Goal: Obtain resource: Download file/media

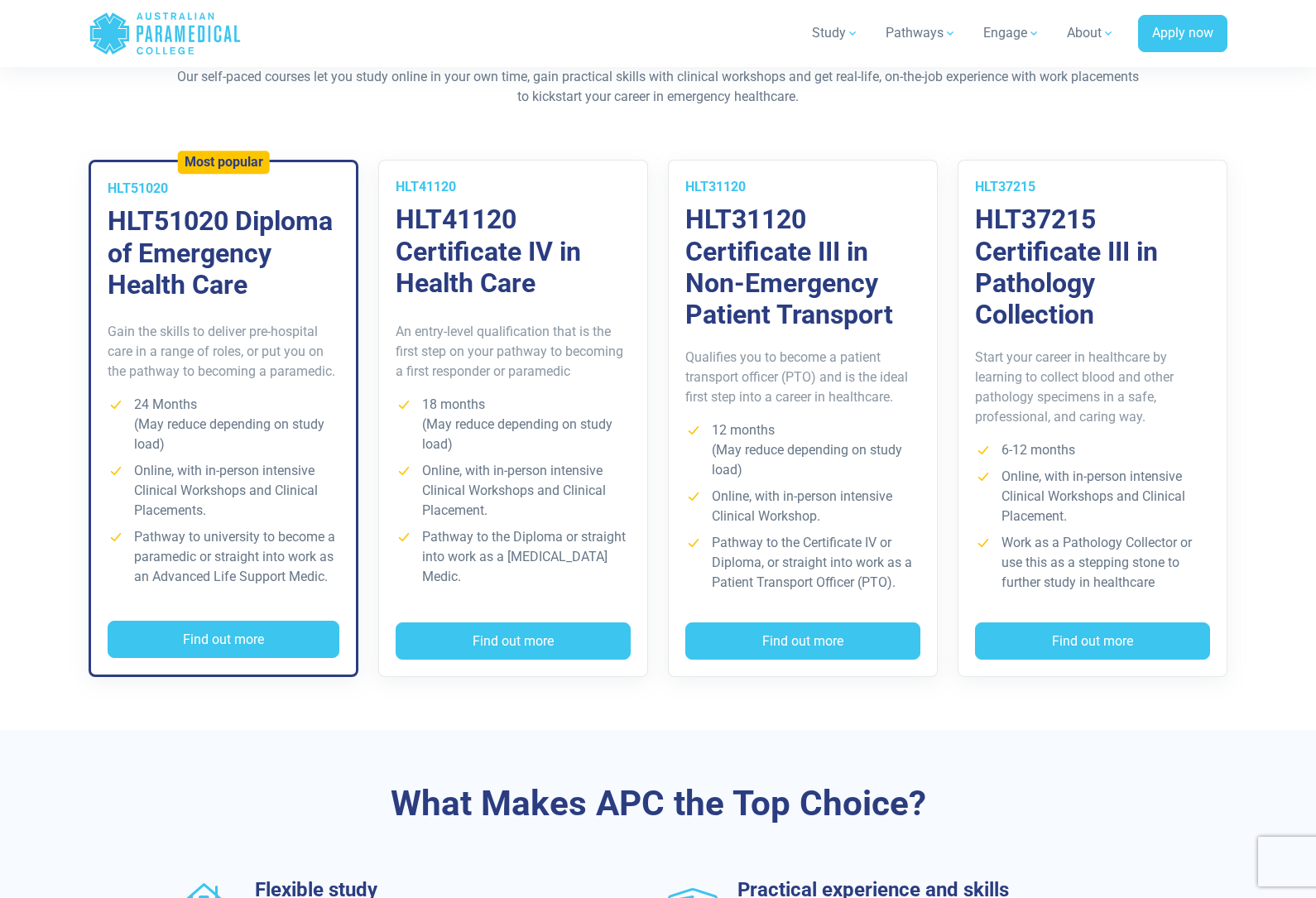
scroll to position [1162, 0]
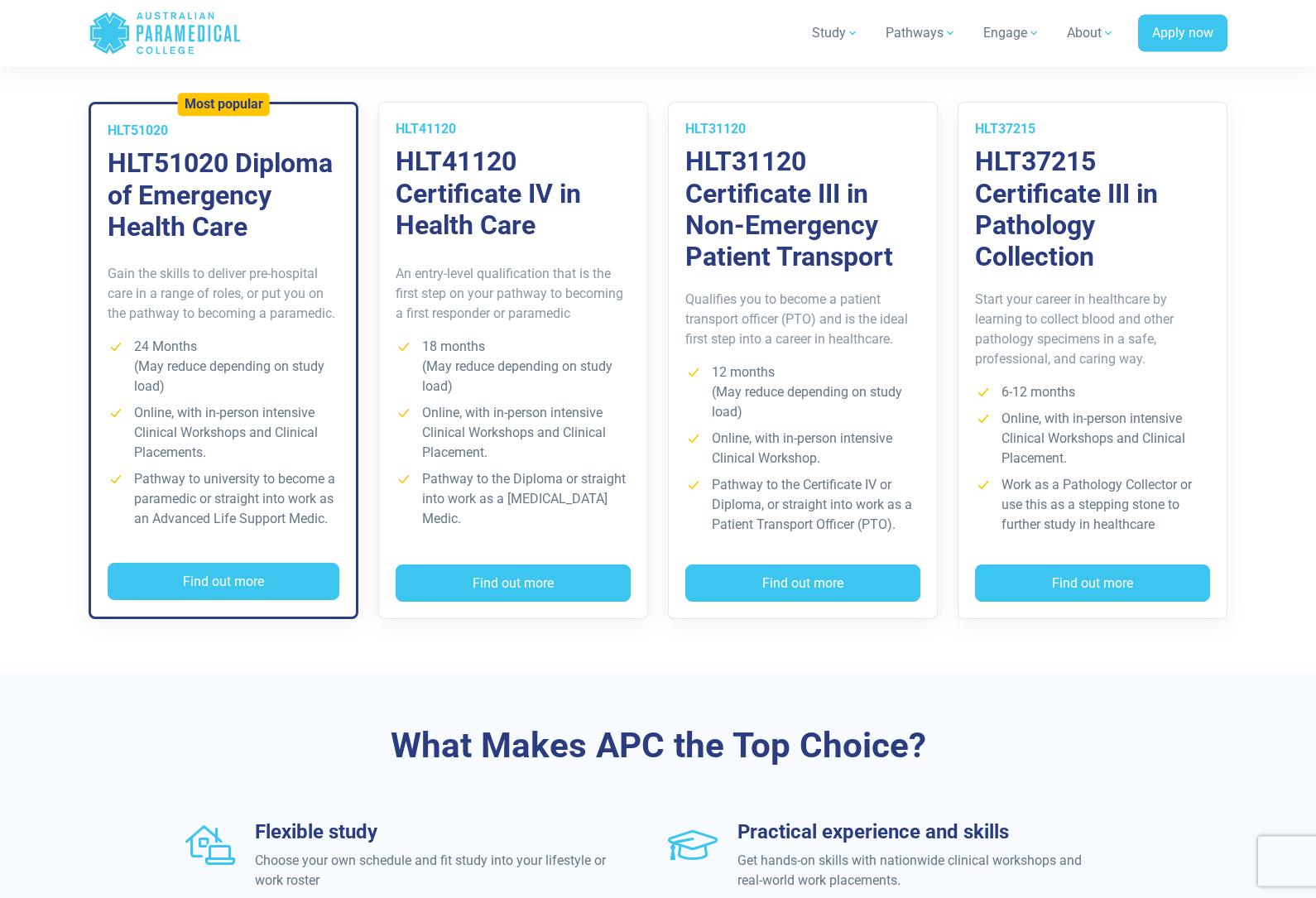
click at [172, 571] on button "Find out more" at bounding box center [224, 583] width 232 height 38
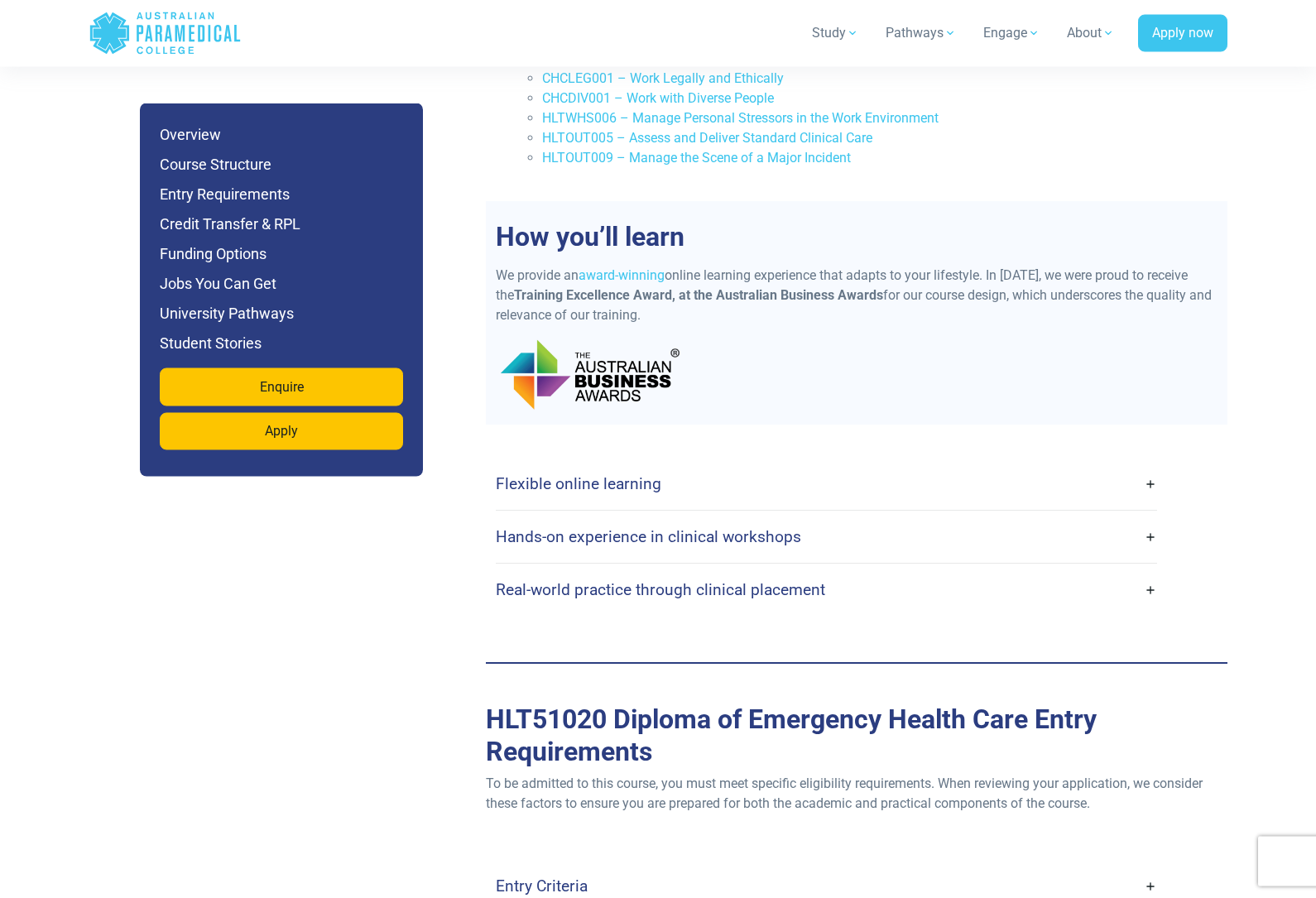
scroll to position [3907, 0]
click at [1122, 464] on link "Flexible online learning" at bounding box center [826, 483] width 661 height 39
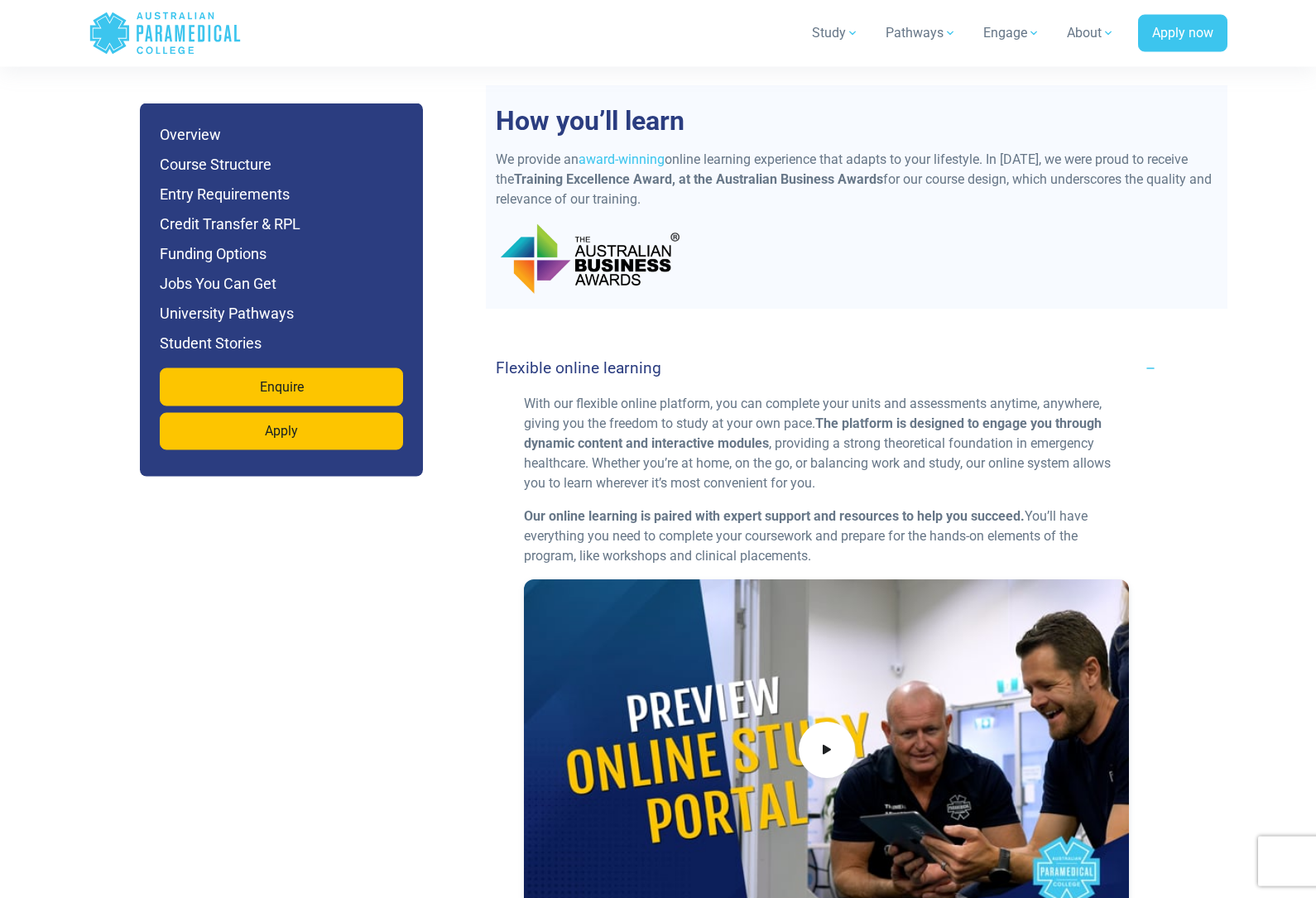
scroll to position [4024, 0]
click at [1149, 348] on link "Flexible online learning" at bounding box center [826, 367] width 661 height 39
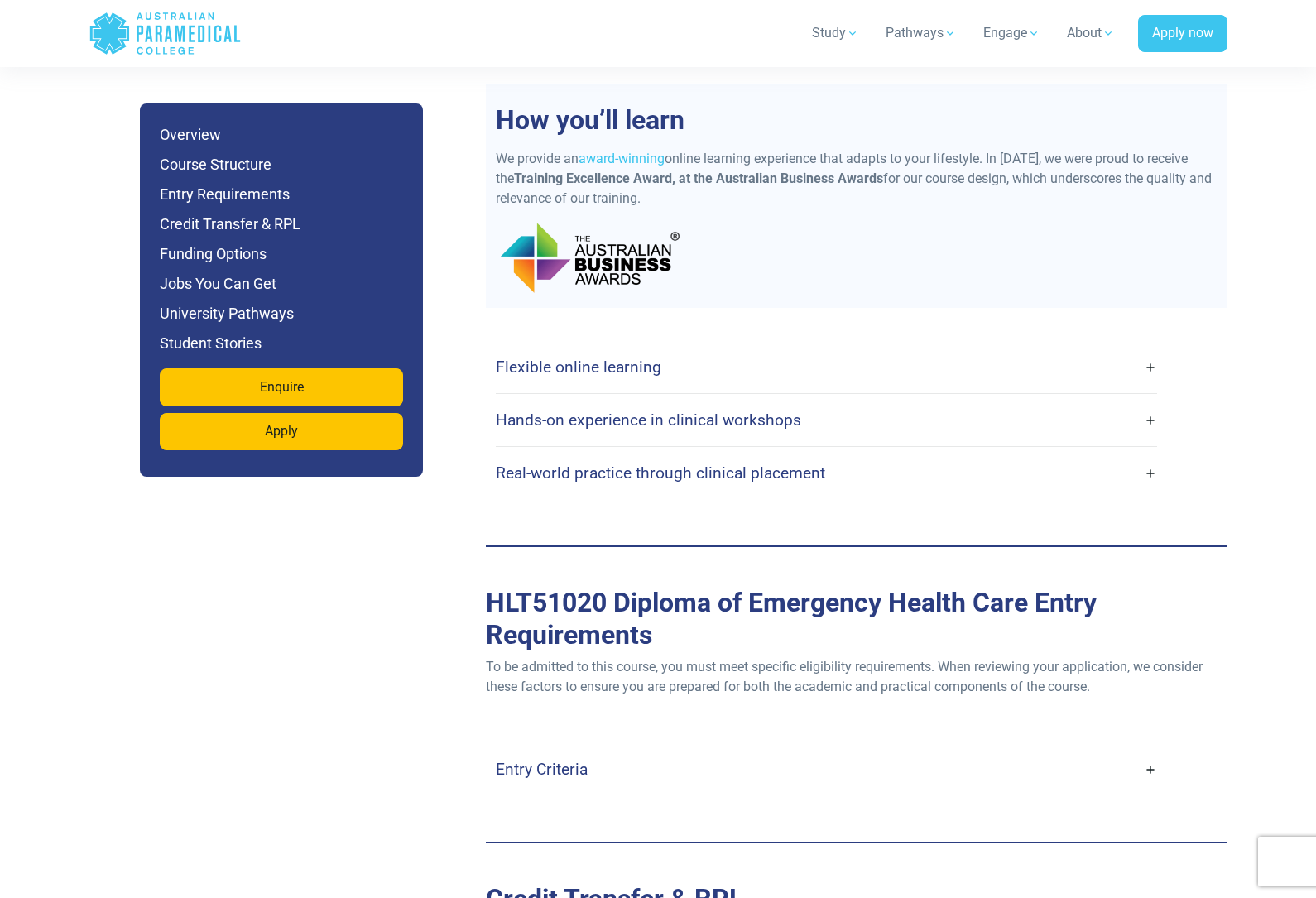
click at [1148, 348] on link "Flexible online learning" at bounding box center [826, 367] width 661 height 39
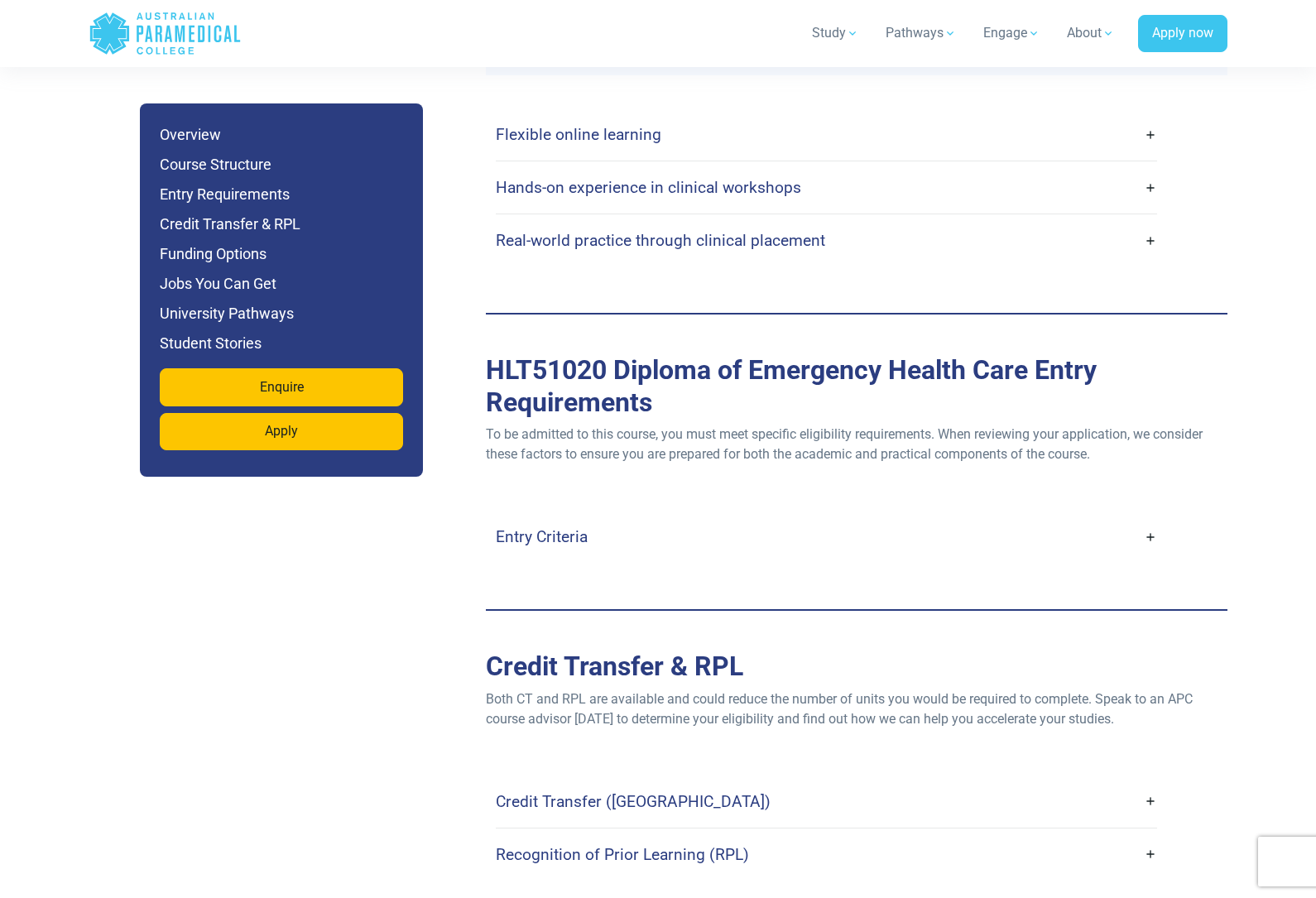
scroll to position [4329, 0]
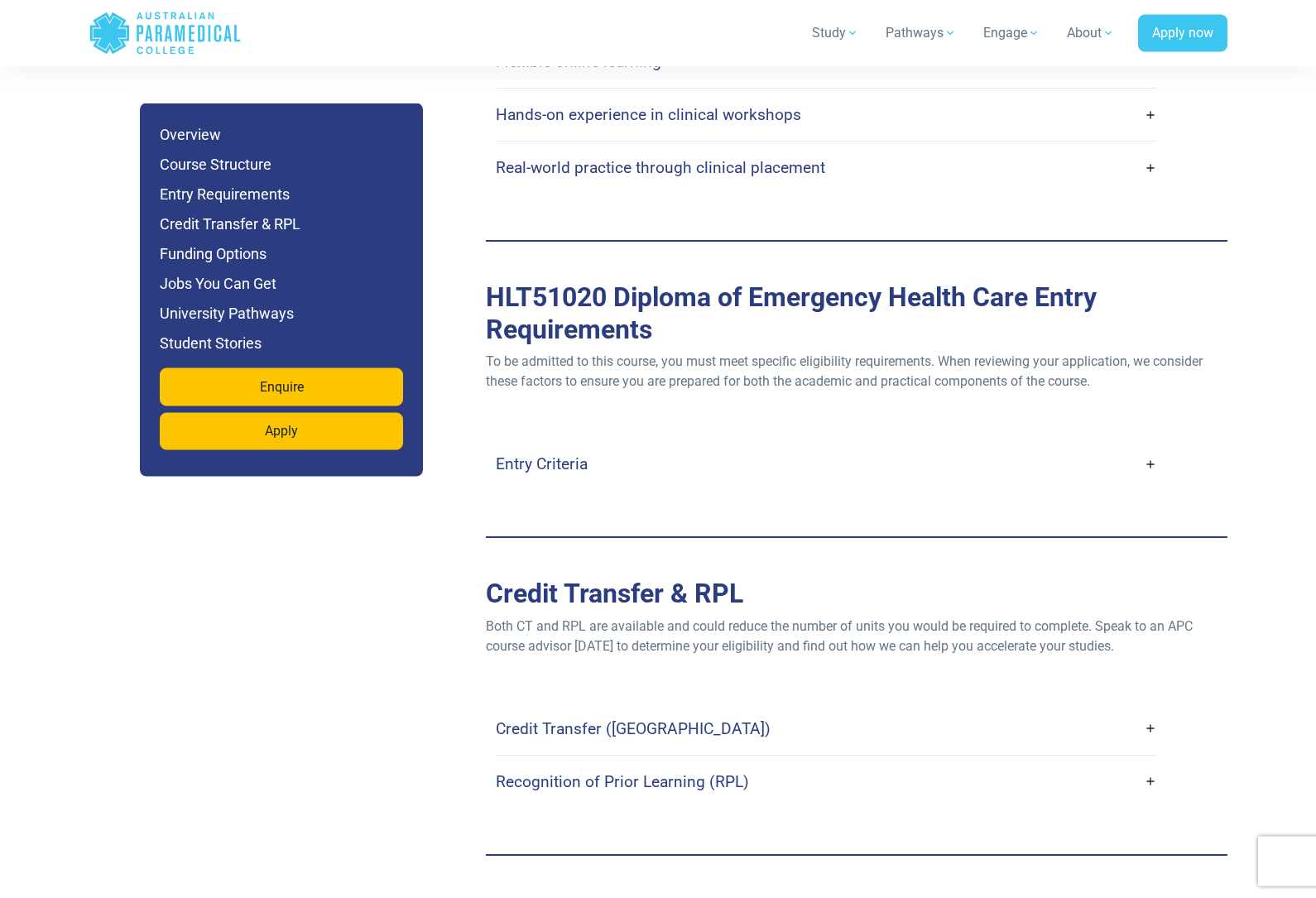
click at [1114, 445] on link "Entry Criteria" at bounding box center [826, 464] width 661 height 39
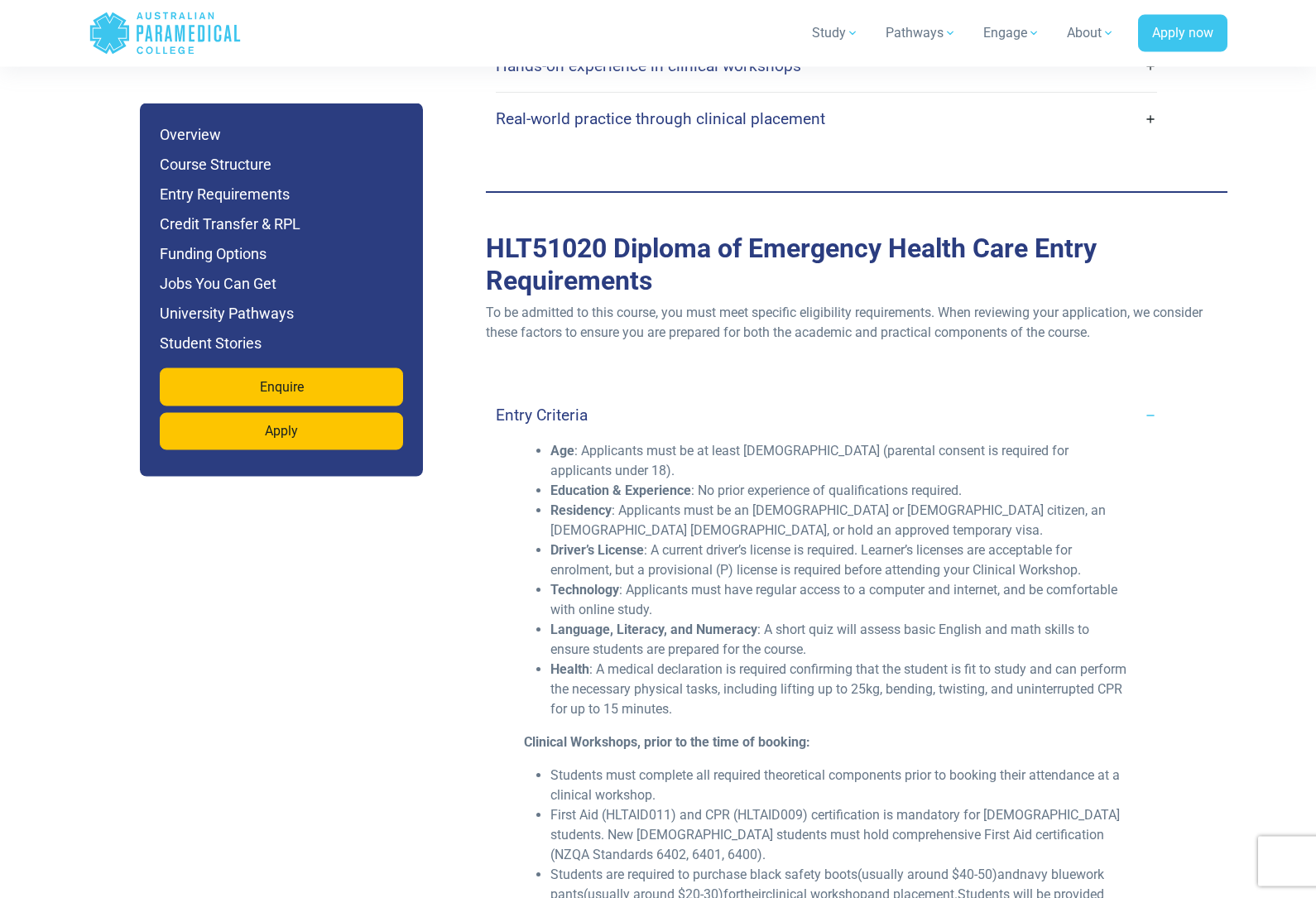
scroll to position [4379, 0]
click at [1091, 442] on li "Age : Applicants must be at least 16 years old (parental consent is required fo…" at bounding box center [840, 462] width 578 height 40
click at [1108, 395] on link "Entry Criteria" at bounding box center [826, 415] width 661 height 39
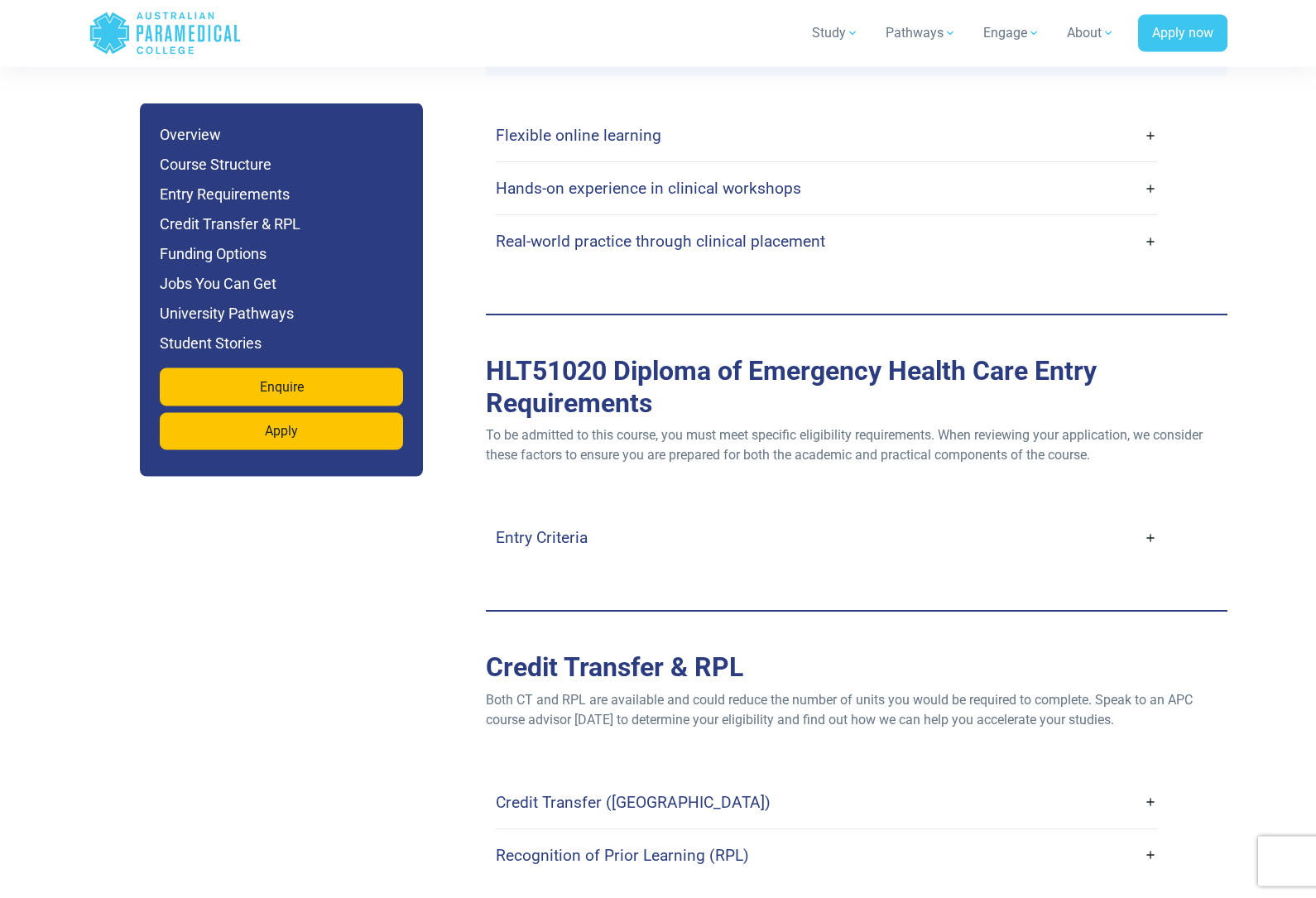
scroll to position [4200, 0]
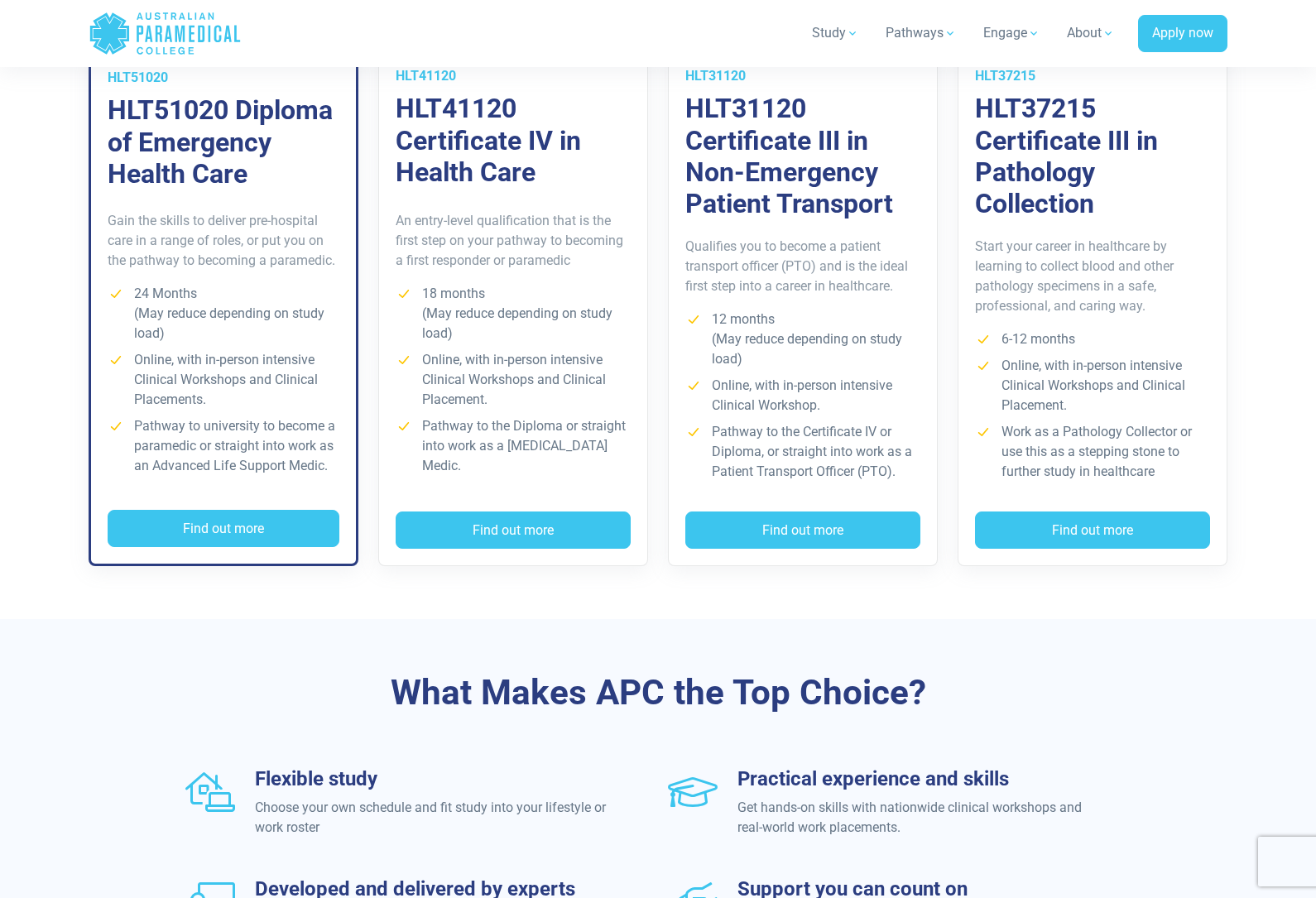
click at [407, 249] on p "An entry-level qualification that is the first step on your pathway to becoming…" at bounding box center [513, 240] width 235 height 59
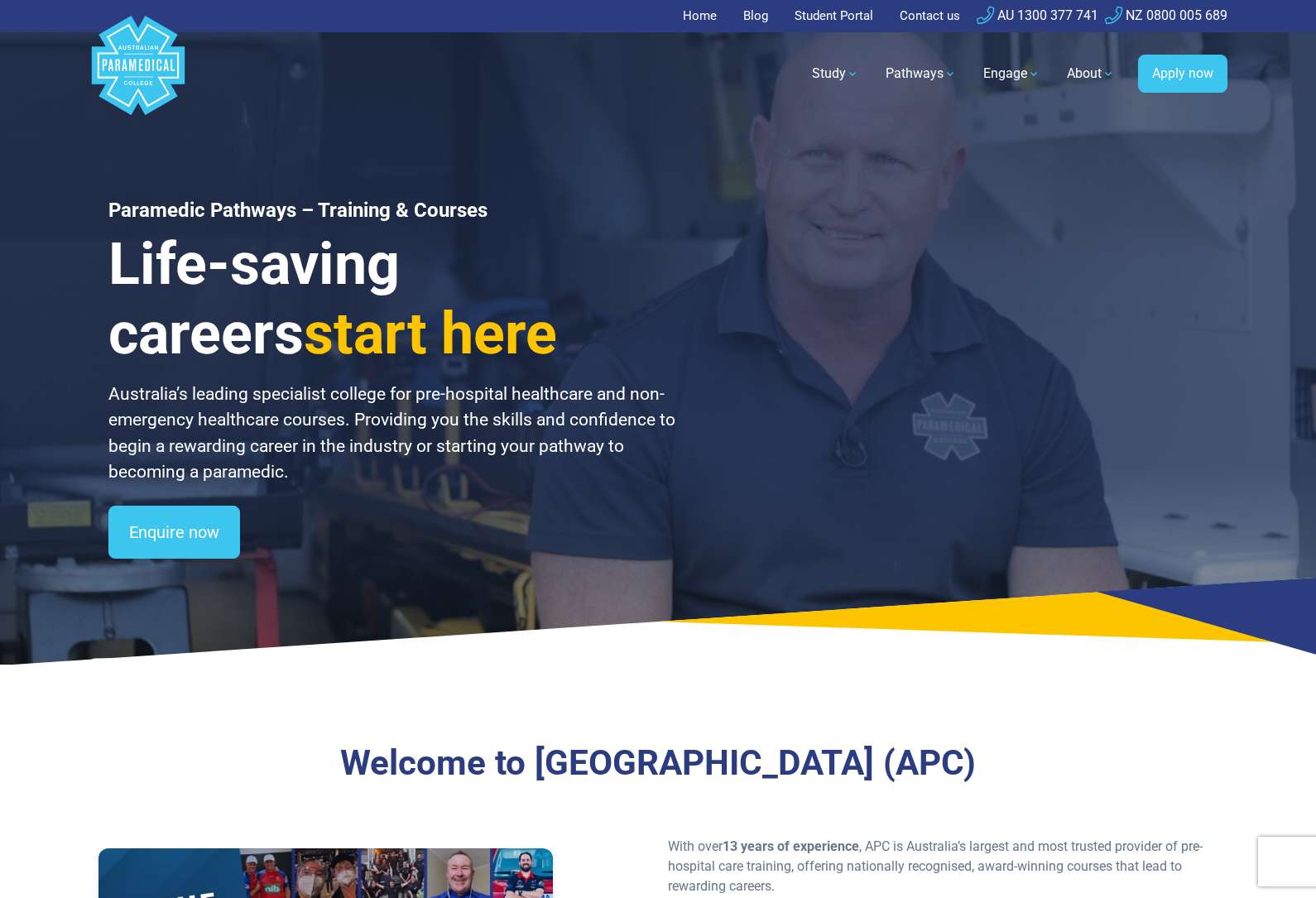
scroll to position [1274, 0]
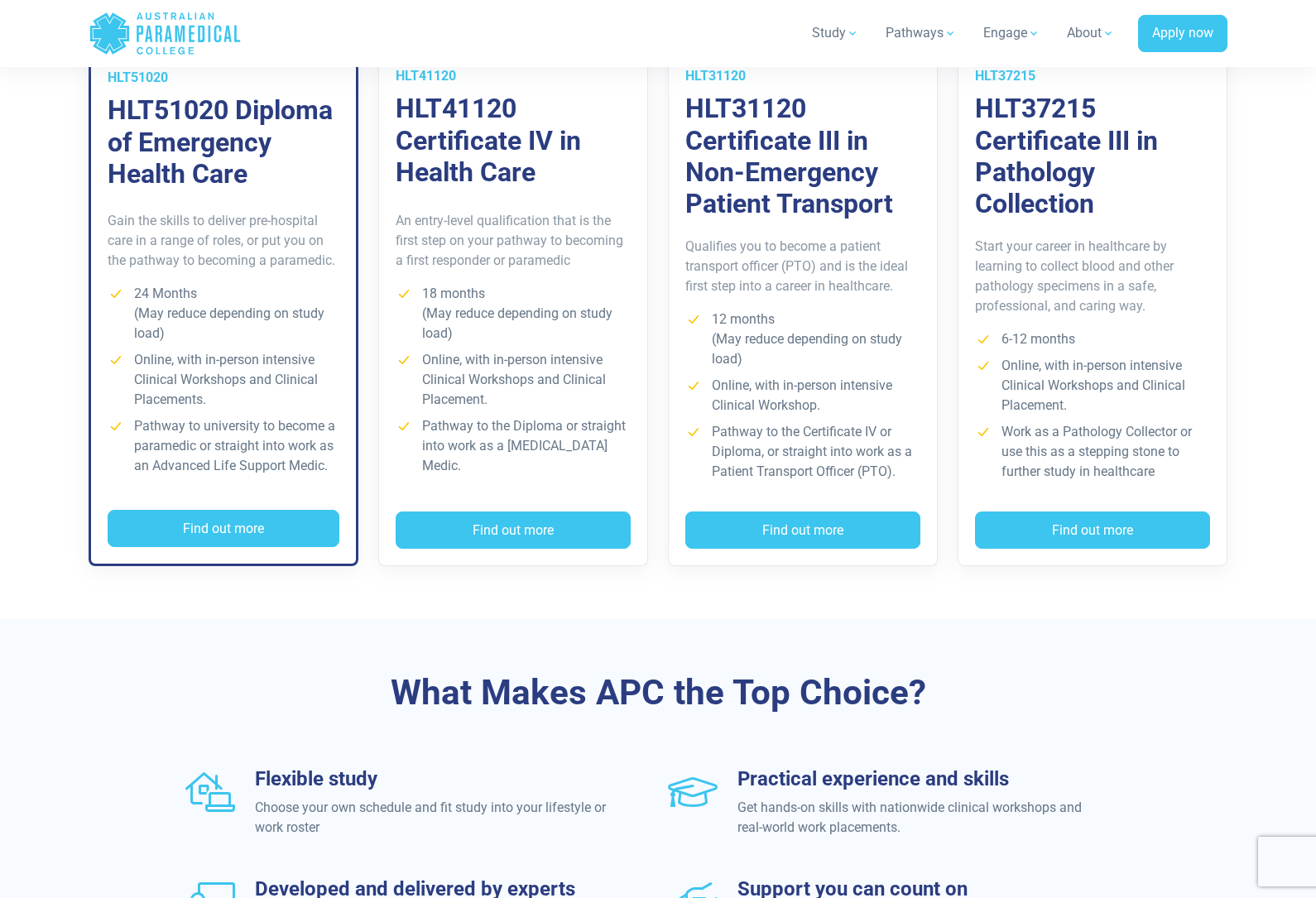
click at [149, 144] on h3 "HLT51020 Diploma of Emergency Health Care" at bounding box center [224, 141] width 232 height 95
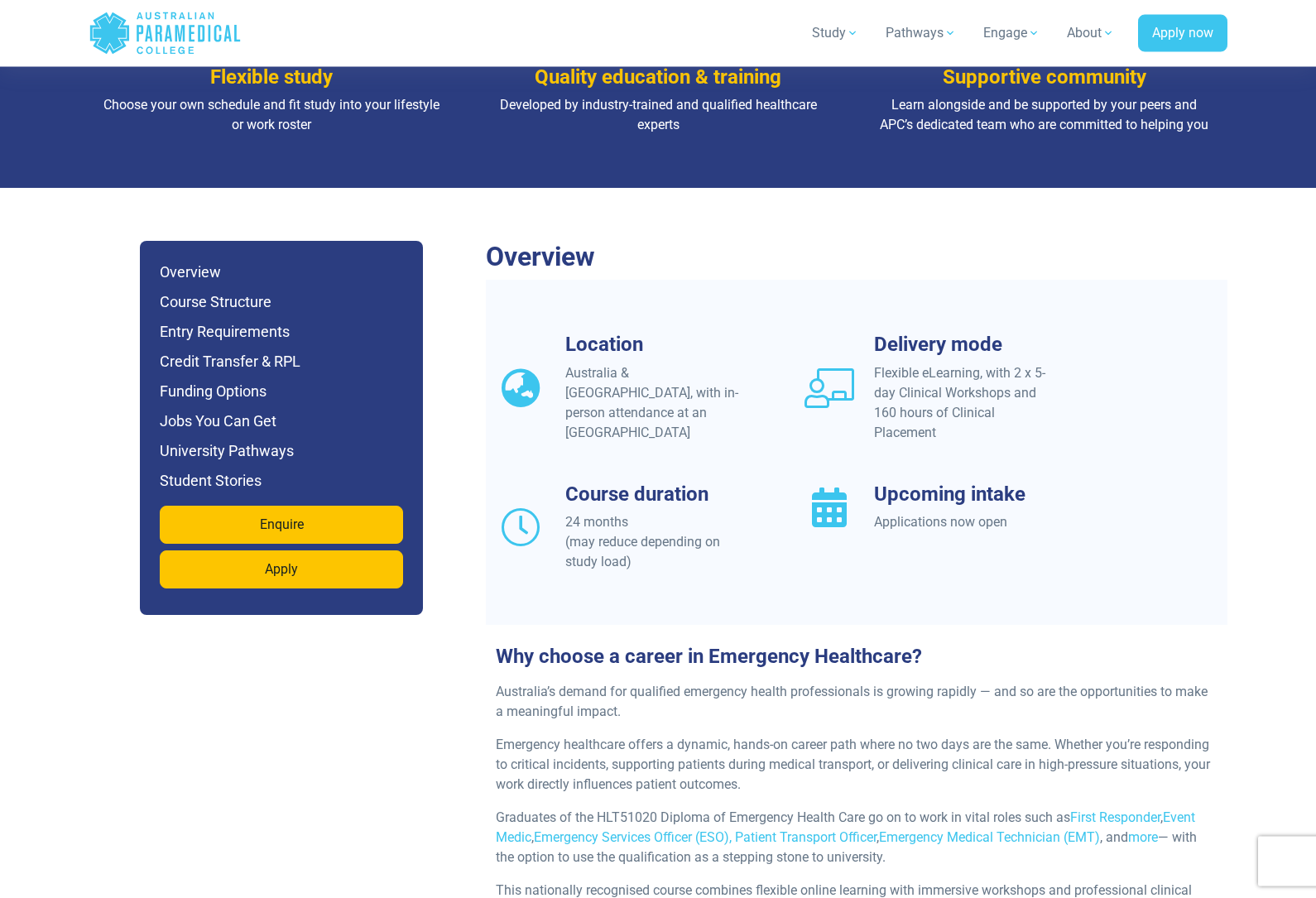
scroll to position [1661, 0]
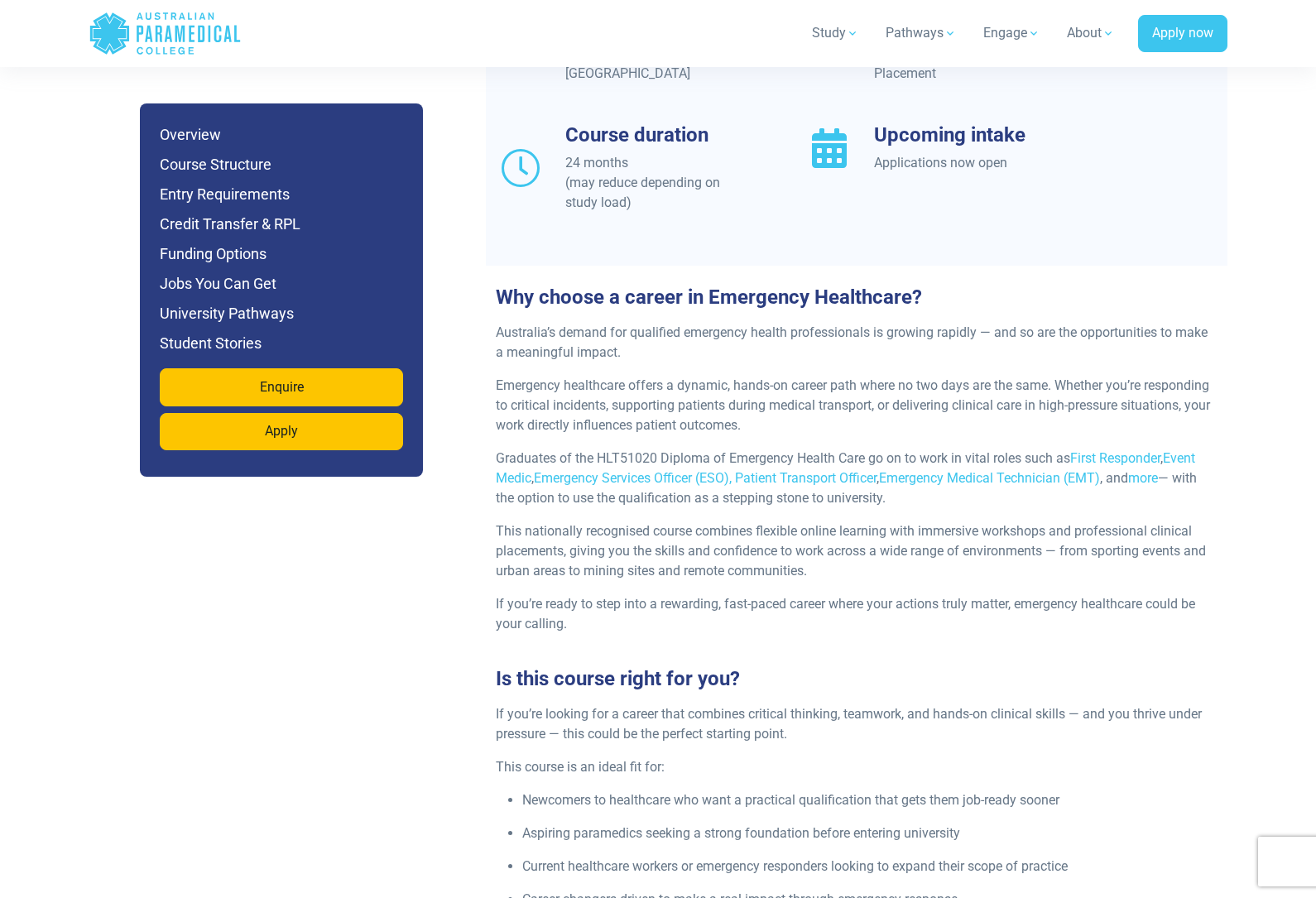
click at [159, 249] on div "Jump to Section Overview Course Structure Entry Requirements Credit Transfer & …" at bounding box center [281, 290] width 283 height 374
click at [200, 265] on h6 "Funding Options" at bounding box center [280, 253] width 243 height 24
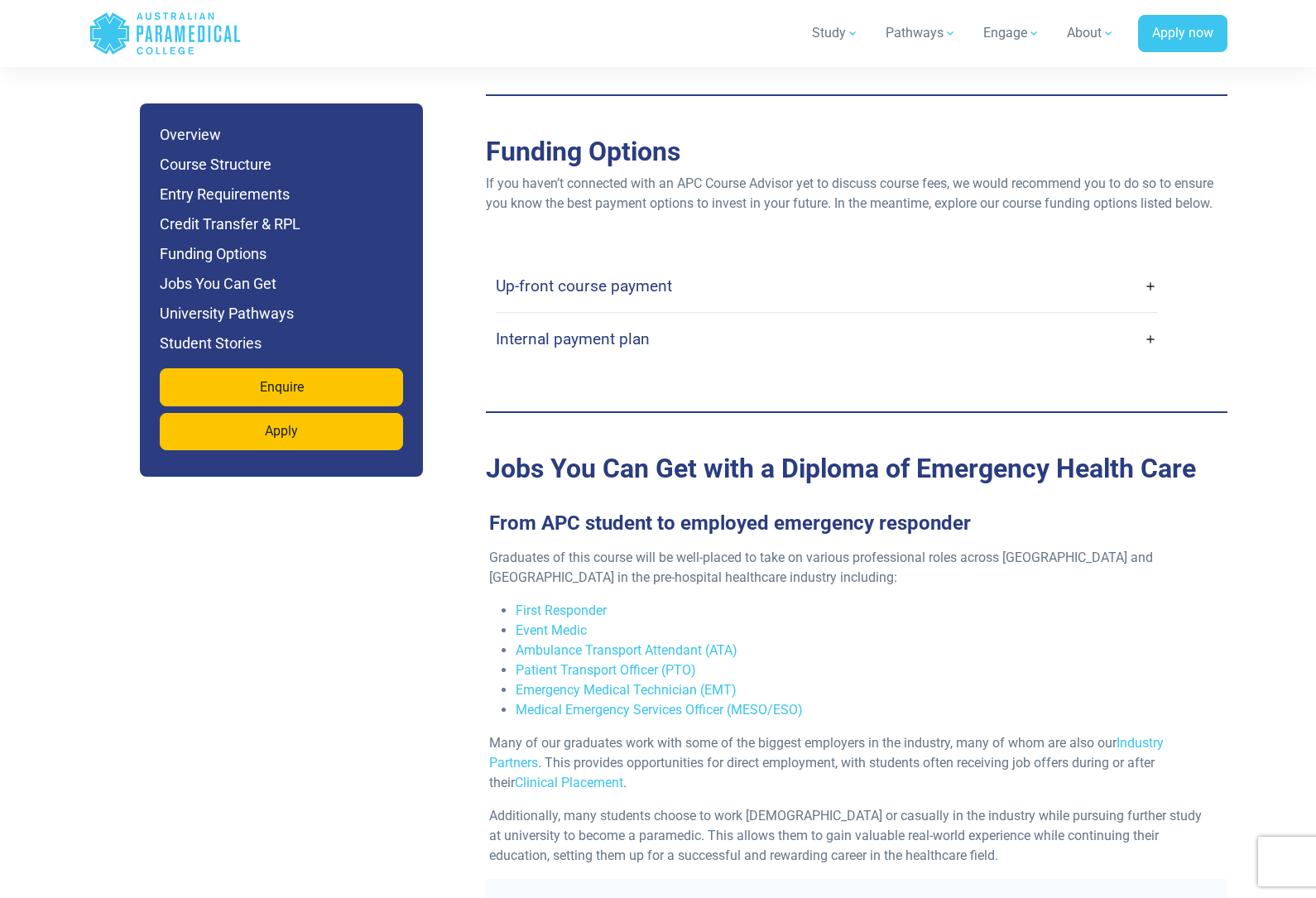
scroll to position [5093, 0]
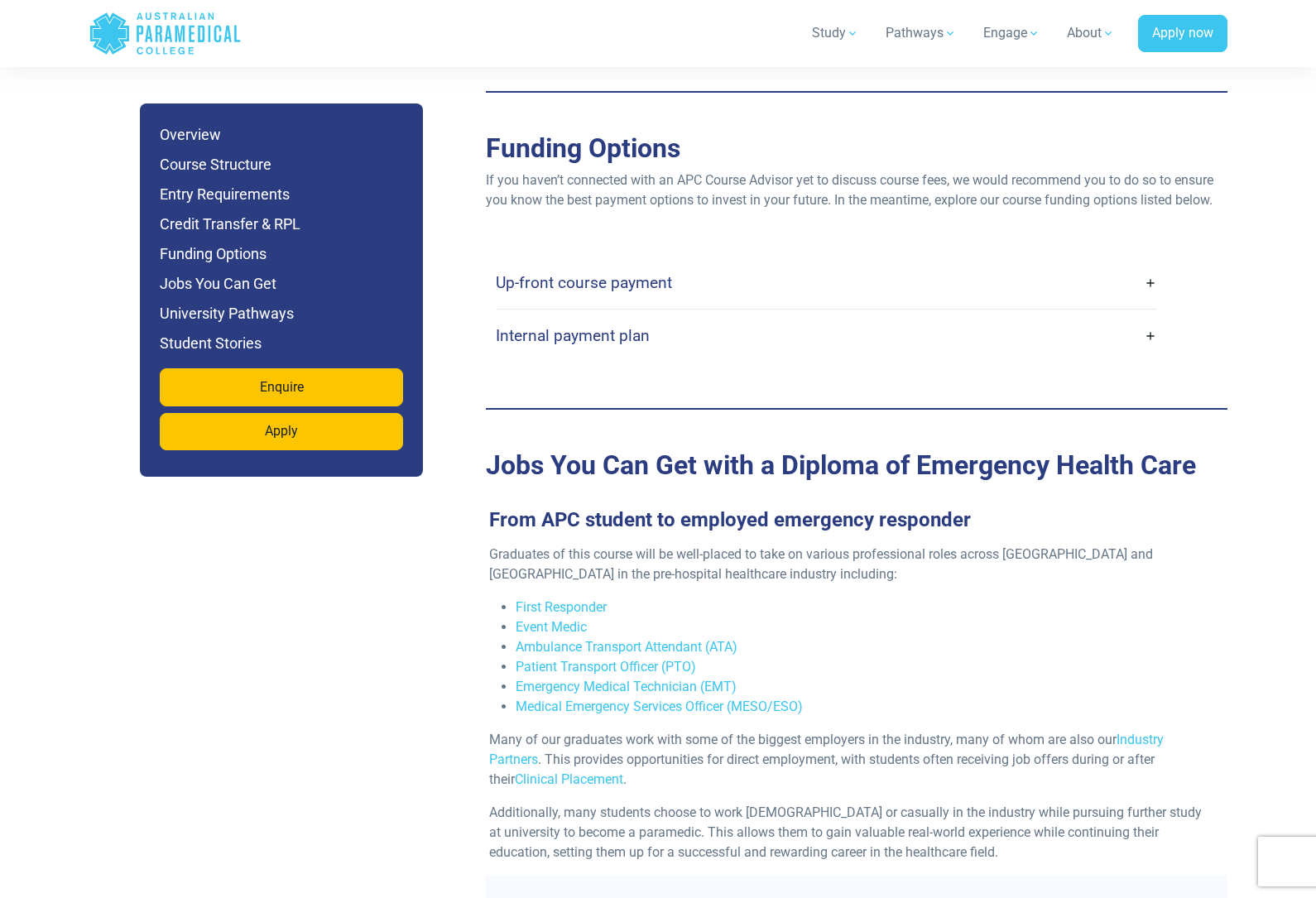
click at [1156, 263] on link "Up-front course payment" at bounding box center [826, 282] width 661 height 39
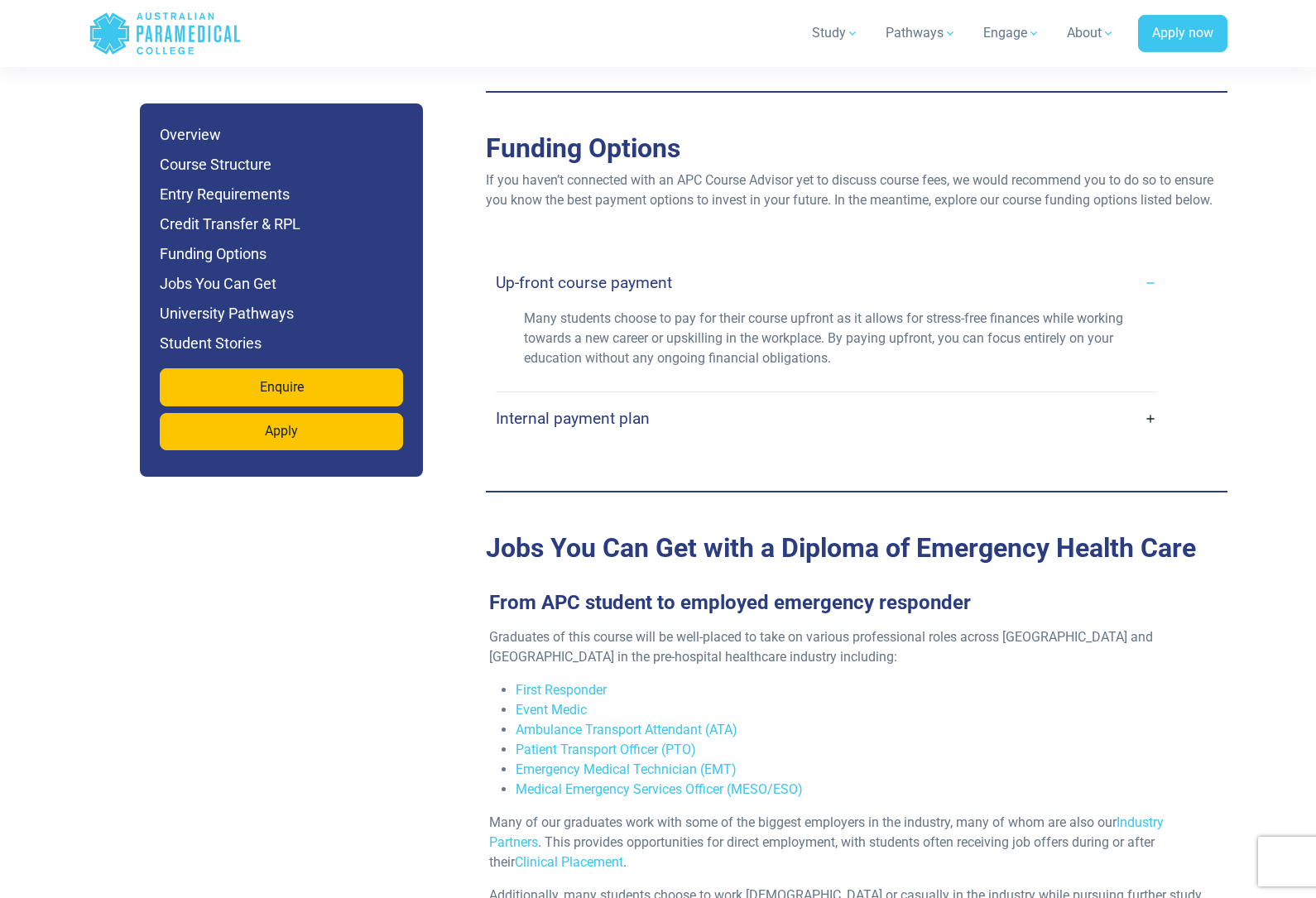
click at [1140, 331] on div "Many students choose to pay for their course upfront as it allows for stress-fr…" at bounding box center [827, 346] width 681 height 73
click at [1127, 399] on link "Internal payment plan" at bounding box center [826, 418] width 661 height 39
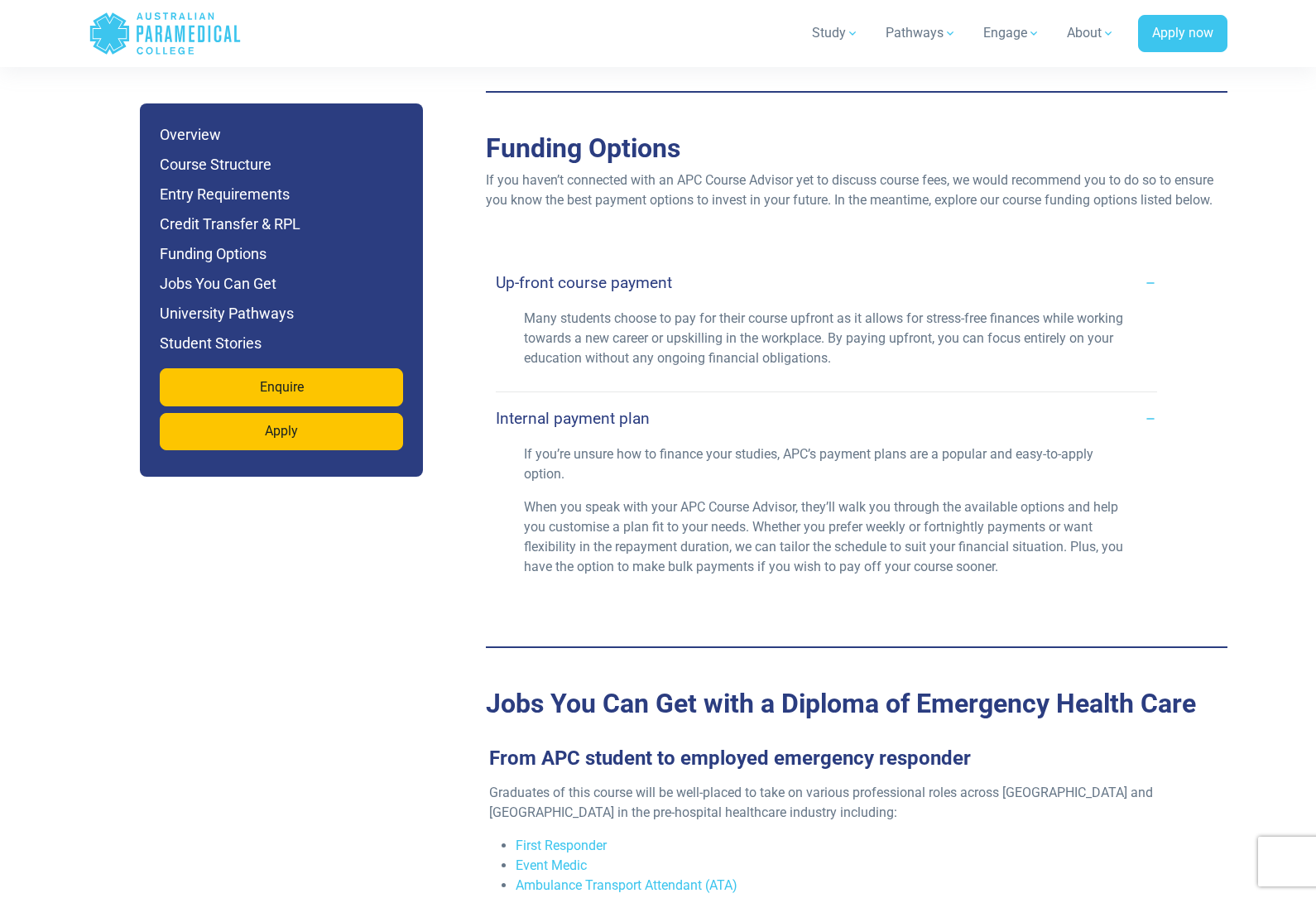
click at [1137, 399] on link "Internal payment plan" at bounding box center [826, 418] width 661 height 39
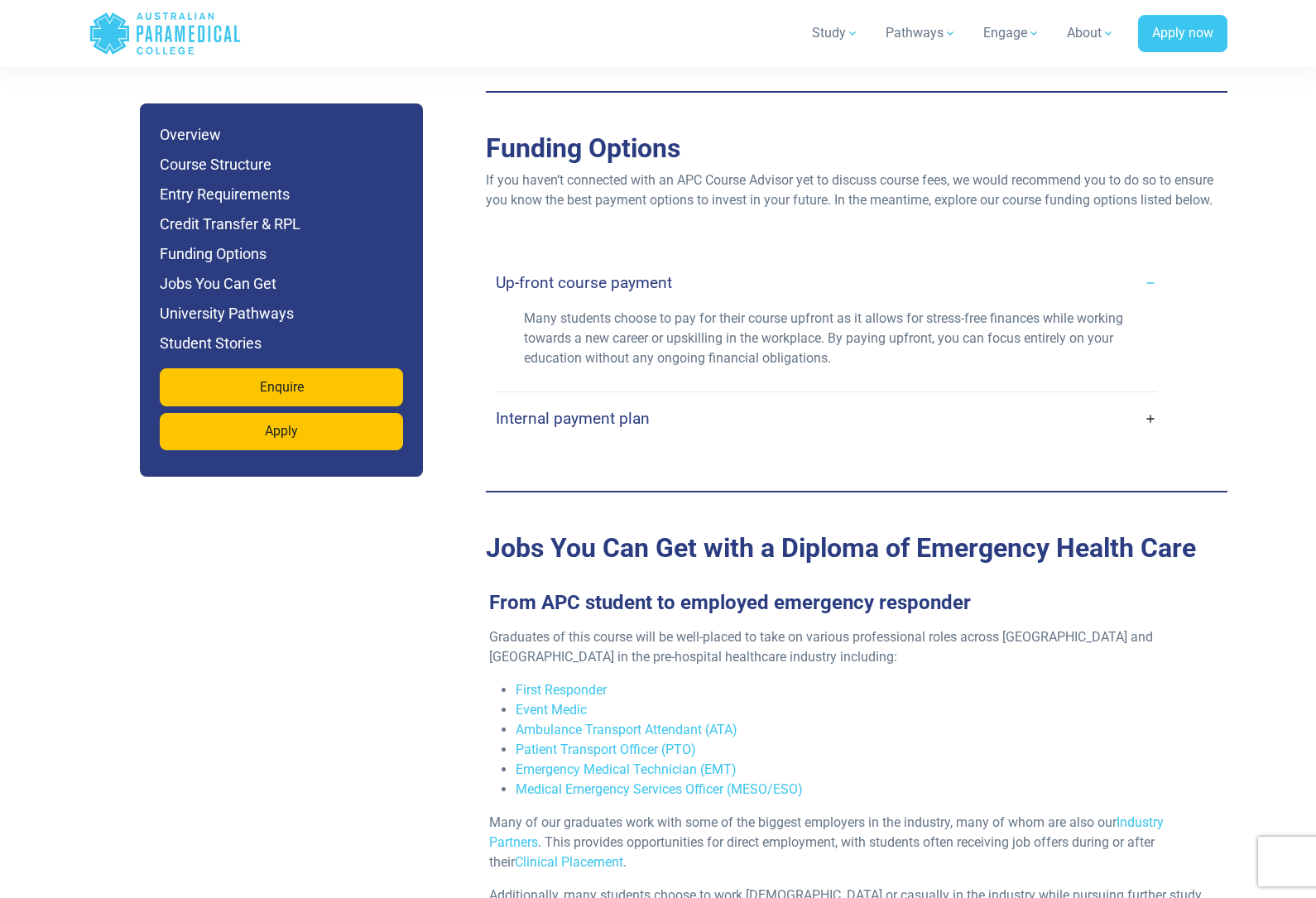
click at [1151, 263] on link "Up-front course payment" at bounding box center [826, 282] width 661 height 39
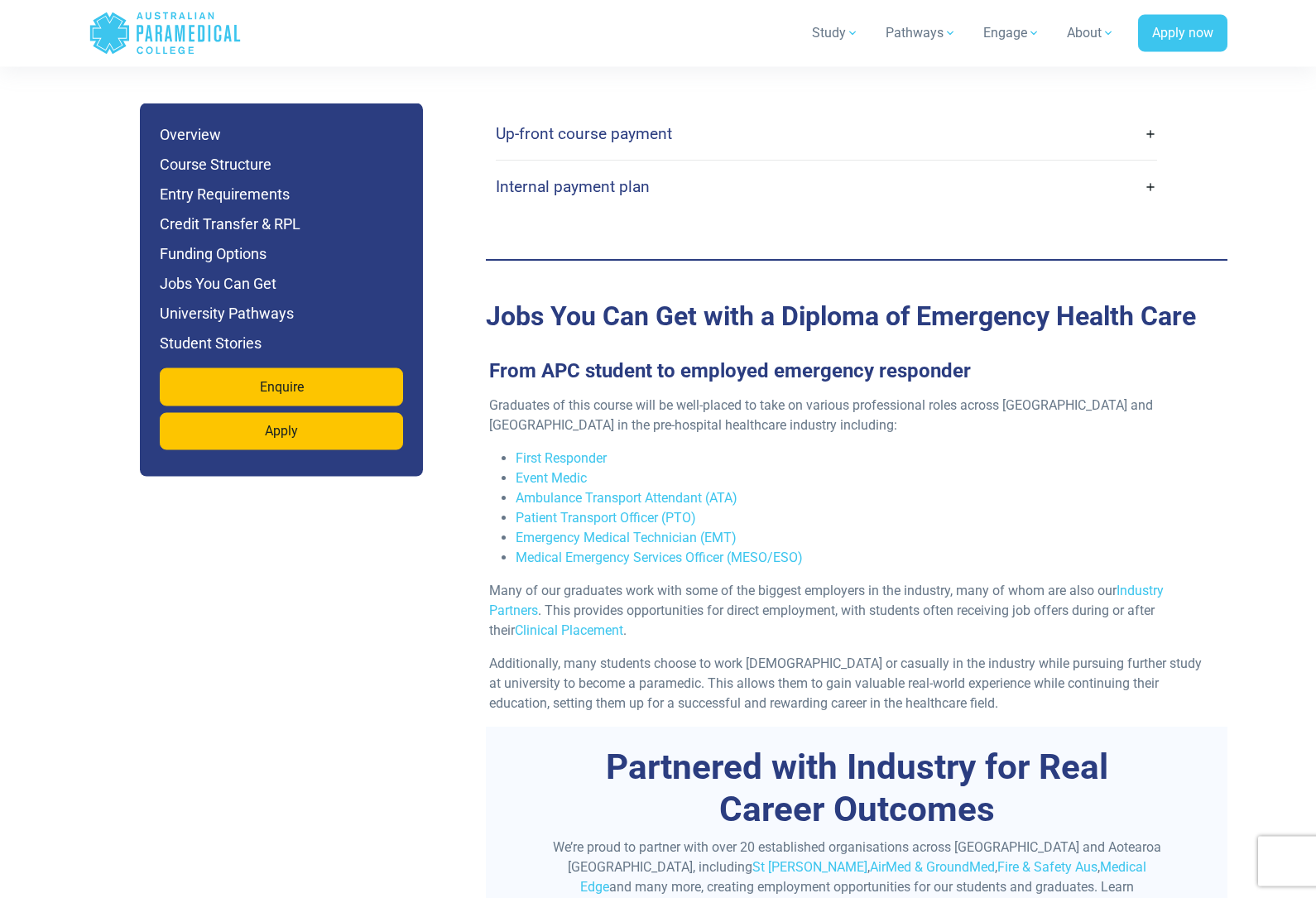
scroll to position [5242, 0]
click at [786, 550] on link "Medical Emergency Services Officer (MESO/ESO)" at bounding box center [659, 557] width 287 height 16
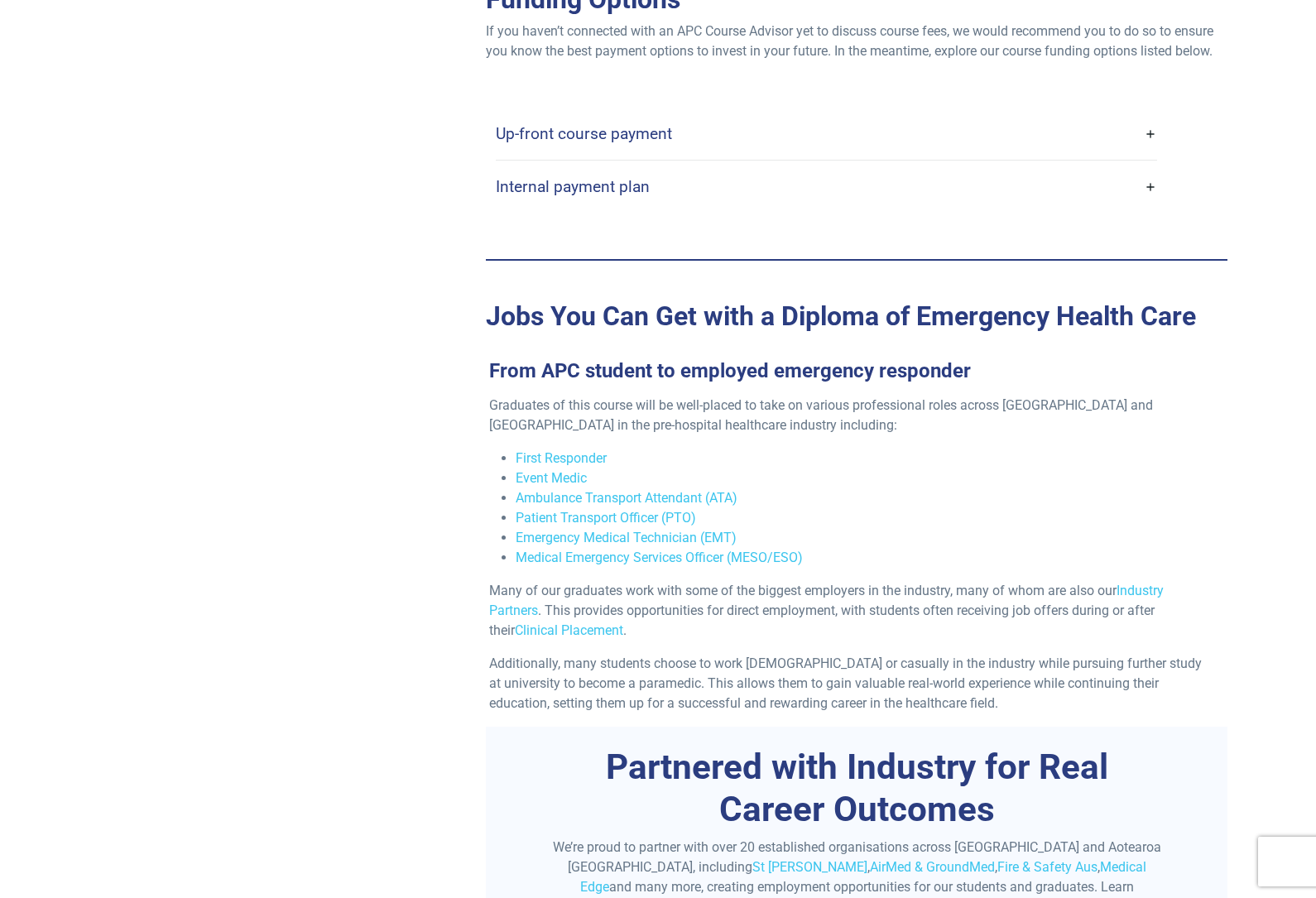
scroll to position [5296, 0]
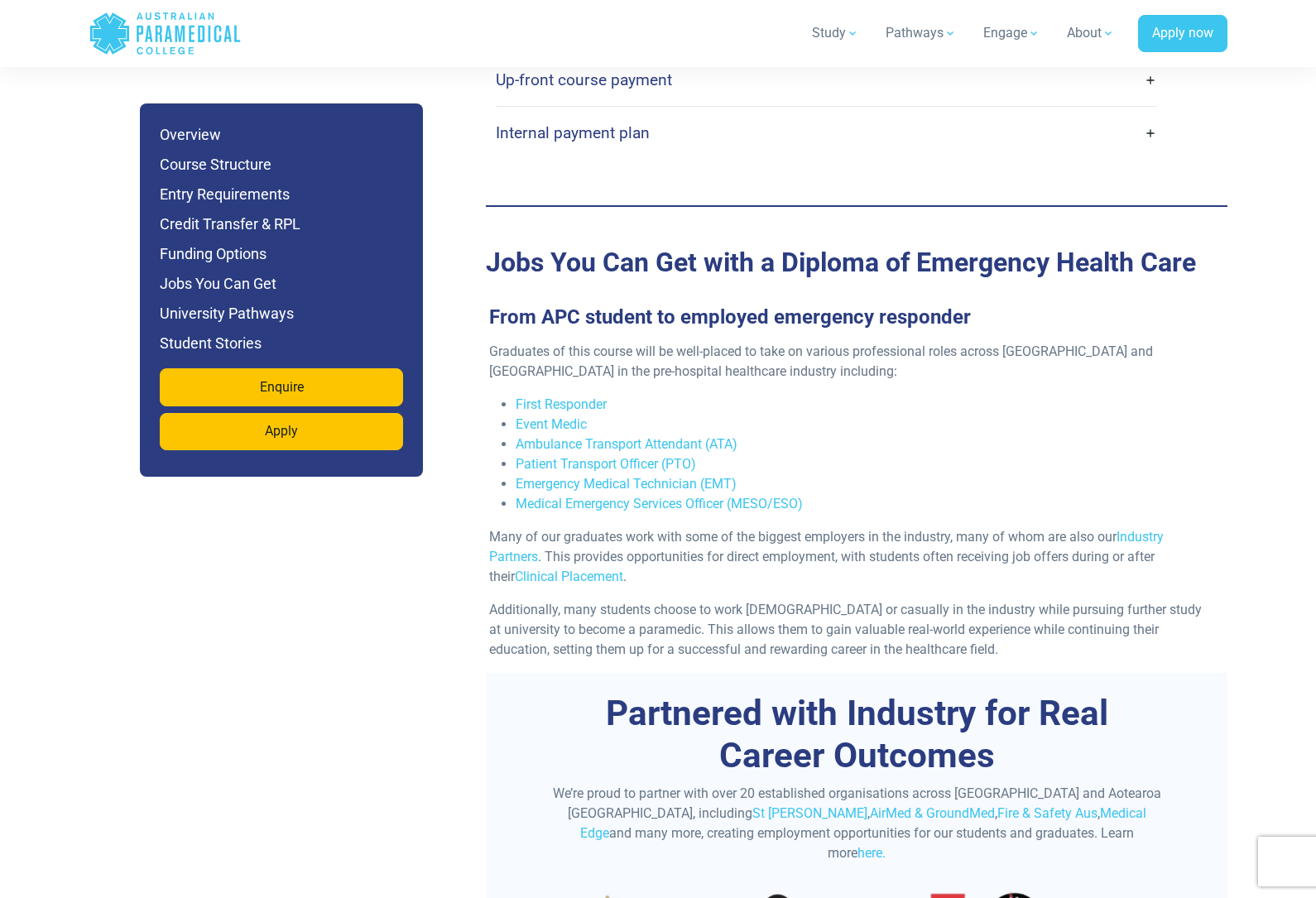
click at [703, 476] on link "Emergency Medical Technician (EMT)" at bounding box center [626, 483] width 221 height 16
click at [566, 396] on link "First Responder" at bounding box center [561, 404] width 91 height 16
click at [574, 416] on link "Event Medic" at bounding box center [551, 424] width 71 height 16
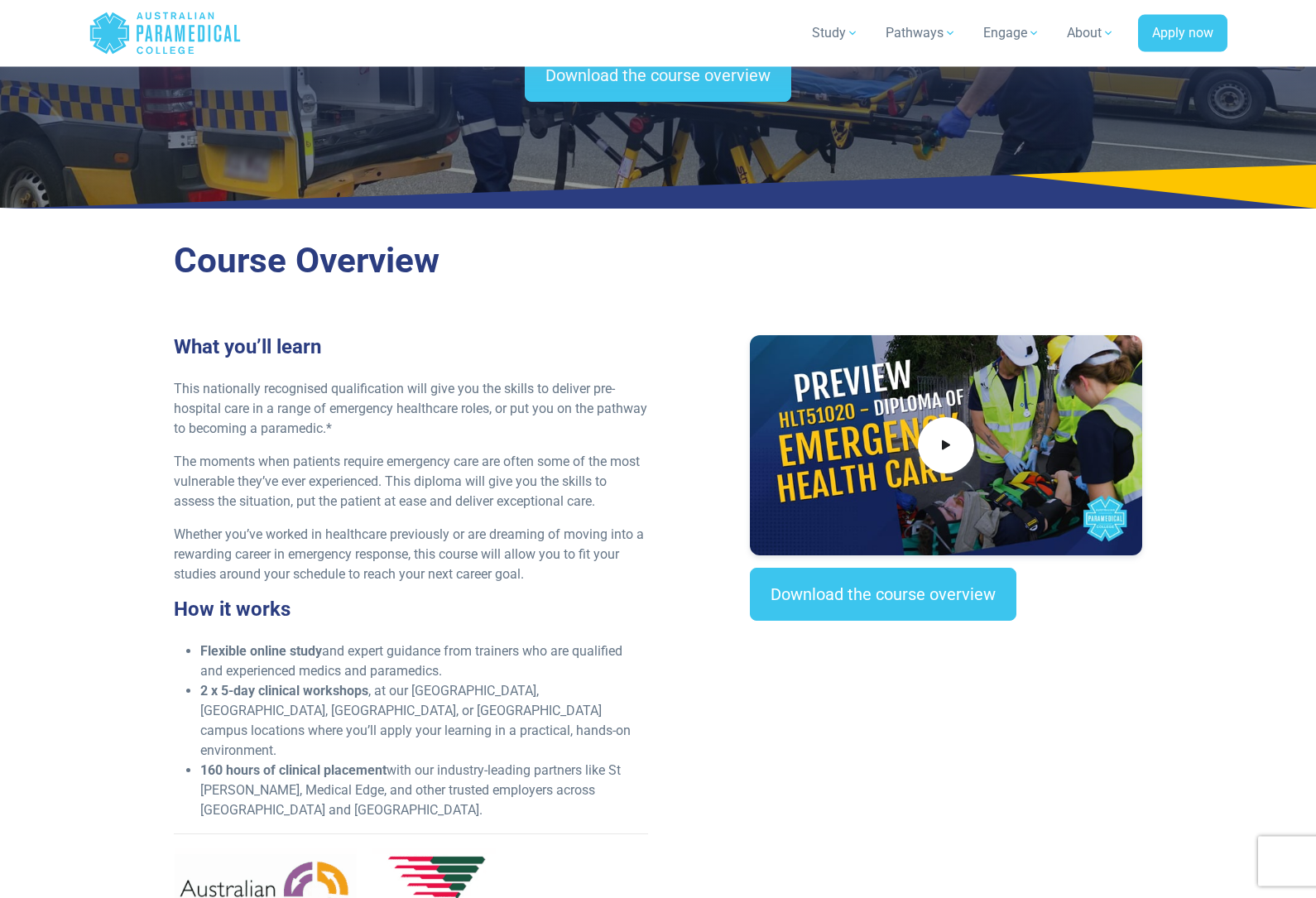
scroll to position [0, 0]
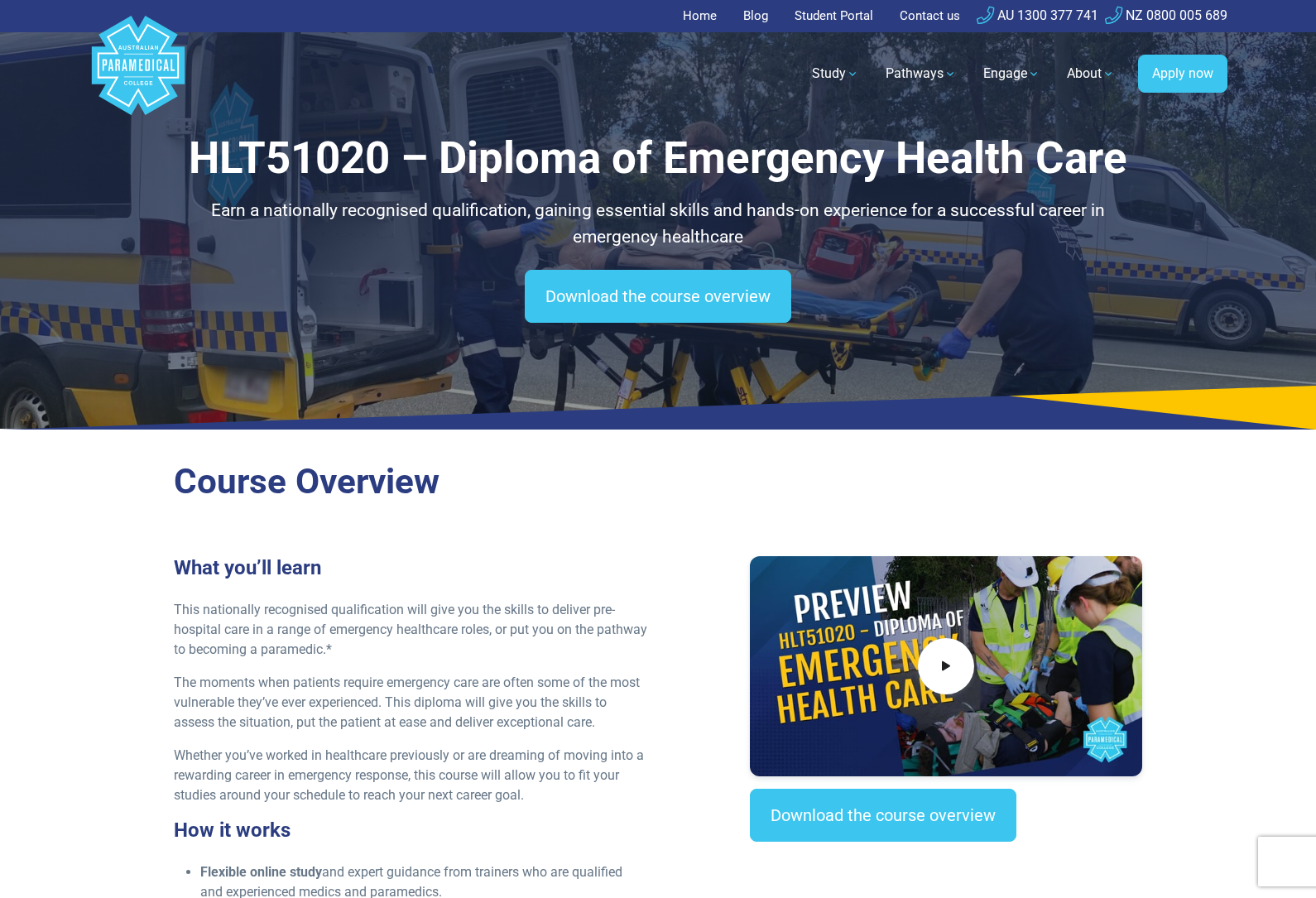
click at [719, 292] on link "Download the course overview" at bounding box center [658, 296] width 267 height 53
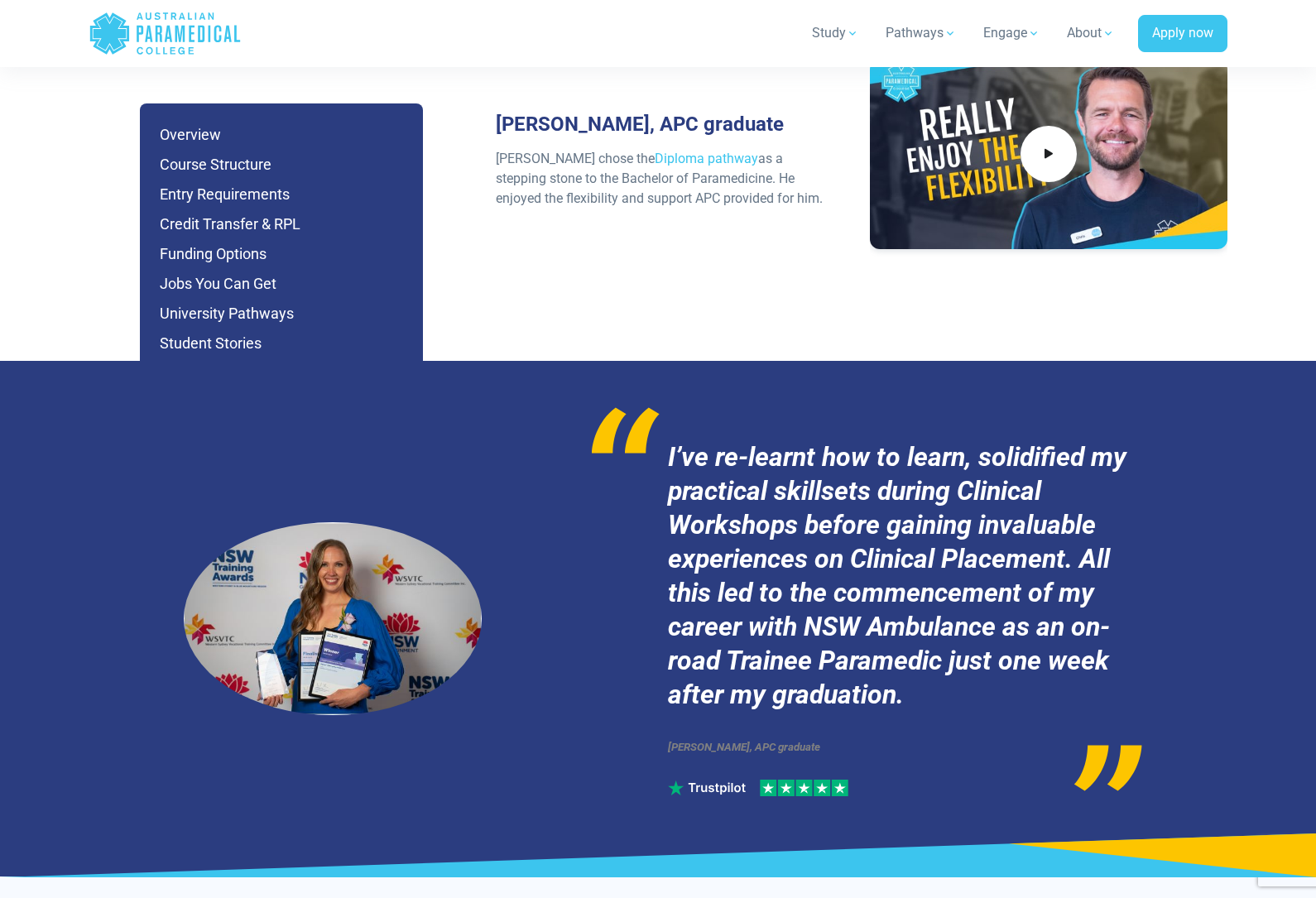
scroll to position [8790, 0]
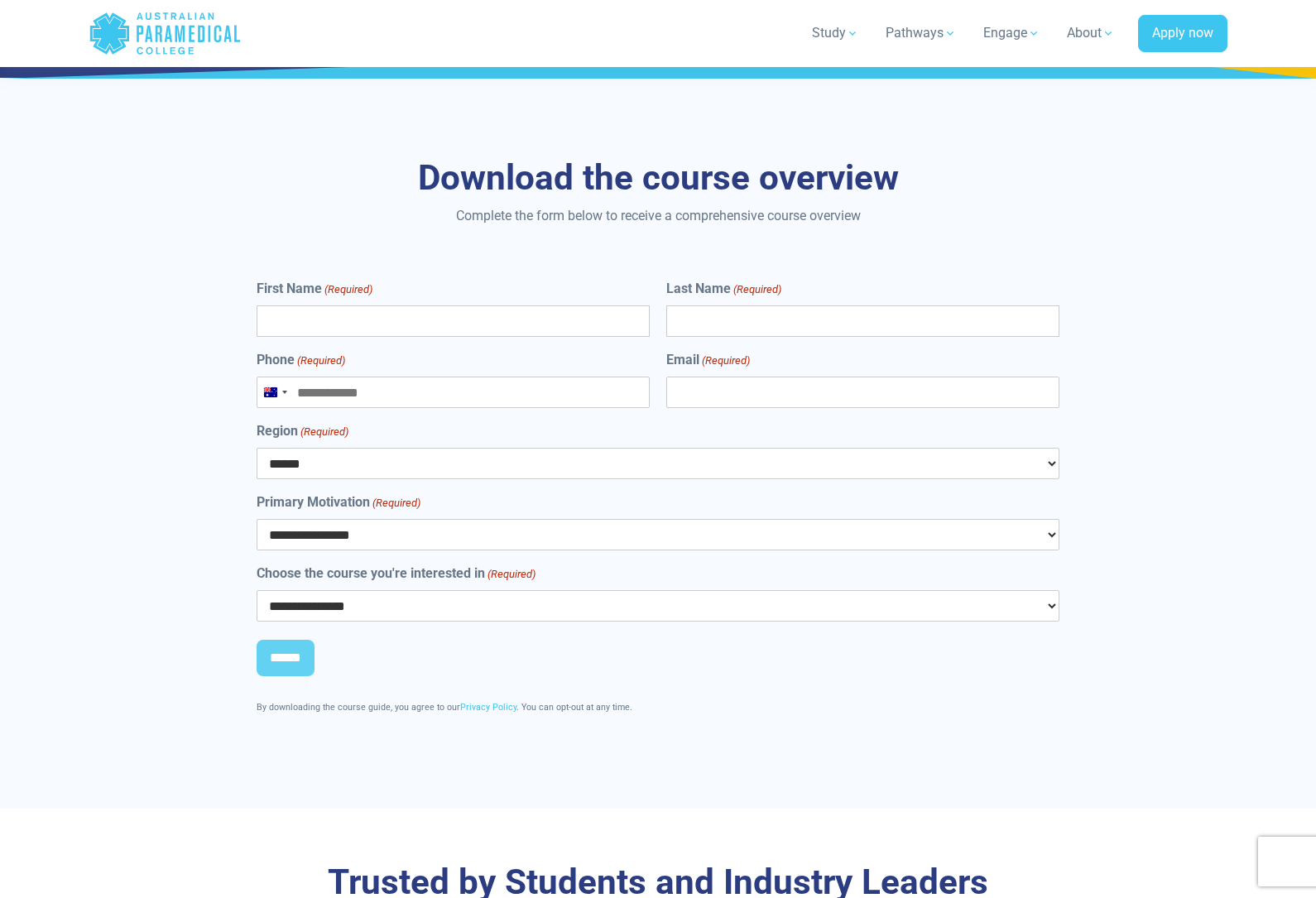
click at [298, 306] on input "First Name (Required)" at bounding box center [453, 321] width 393 height 31
type input "****"
click at [884, 306] on input "Last Name (Required)" at bounding box center [862, 321] width 393 height 31
type input "*****"
click at [326, 376] on input "Phone (Required)" at bounding box center [453, 392] width 393 height 31
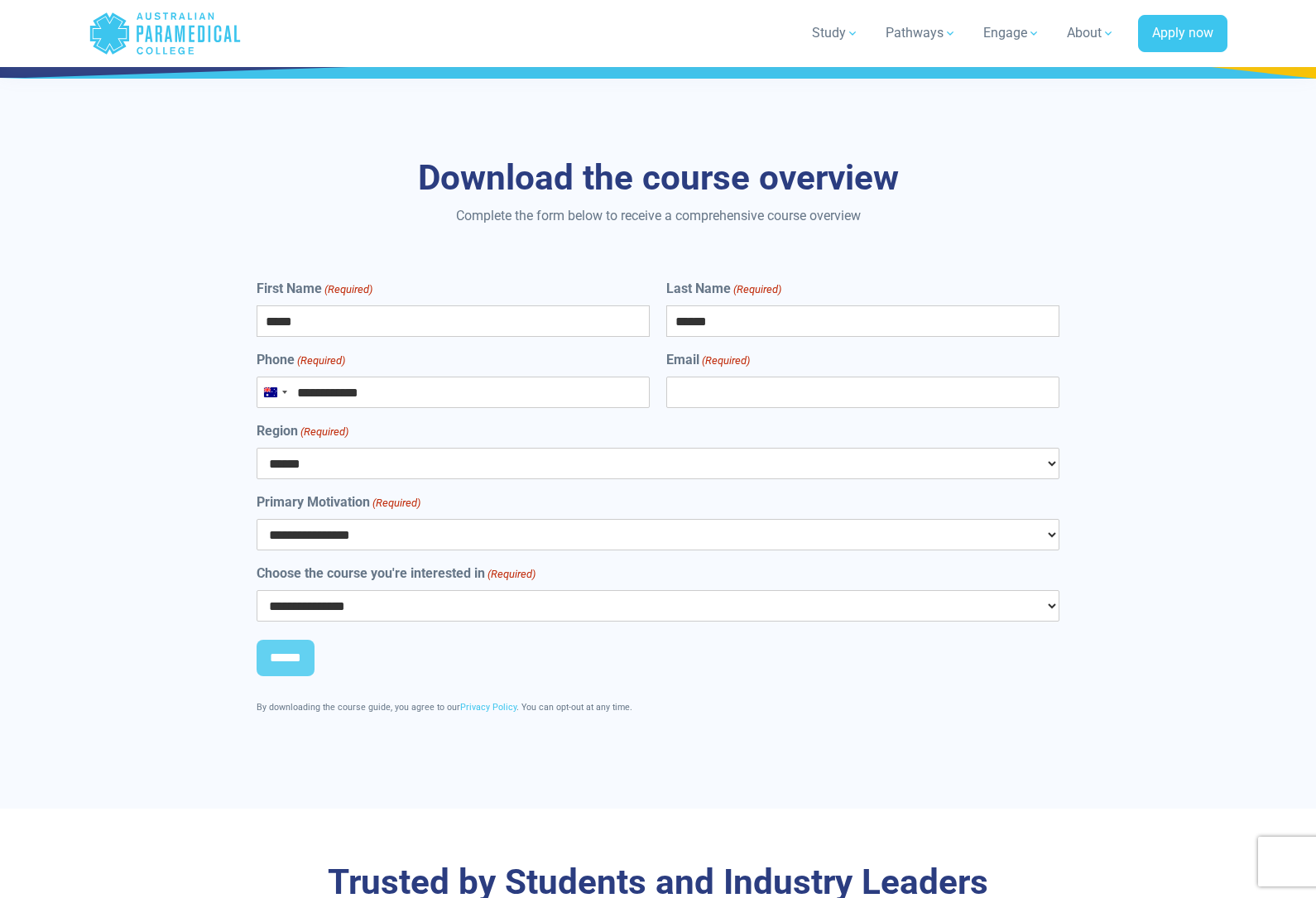
type input "**********"
click at [832, 376] on input "Email (Required)" at bounding box center [862, 392] width 393 height 31
type input "**********"
click at [935, 448] on select "****** *** *** *** ** ** *** ** *** **" at bounding box center [658, 463] width 803 height 31
select select "***"
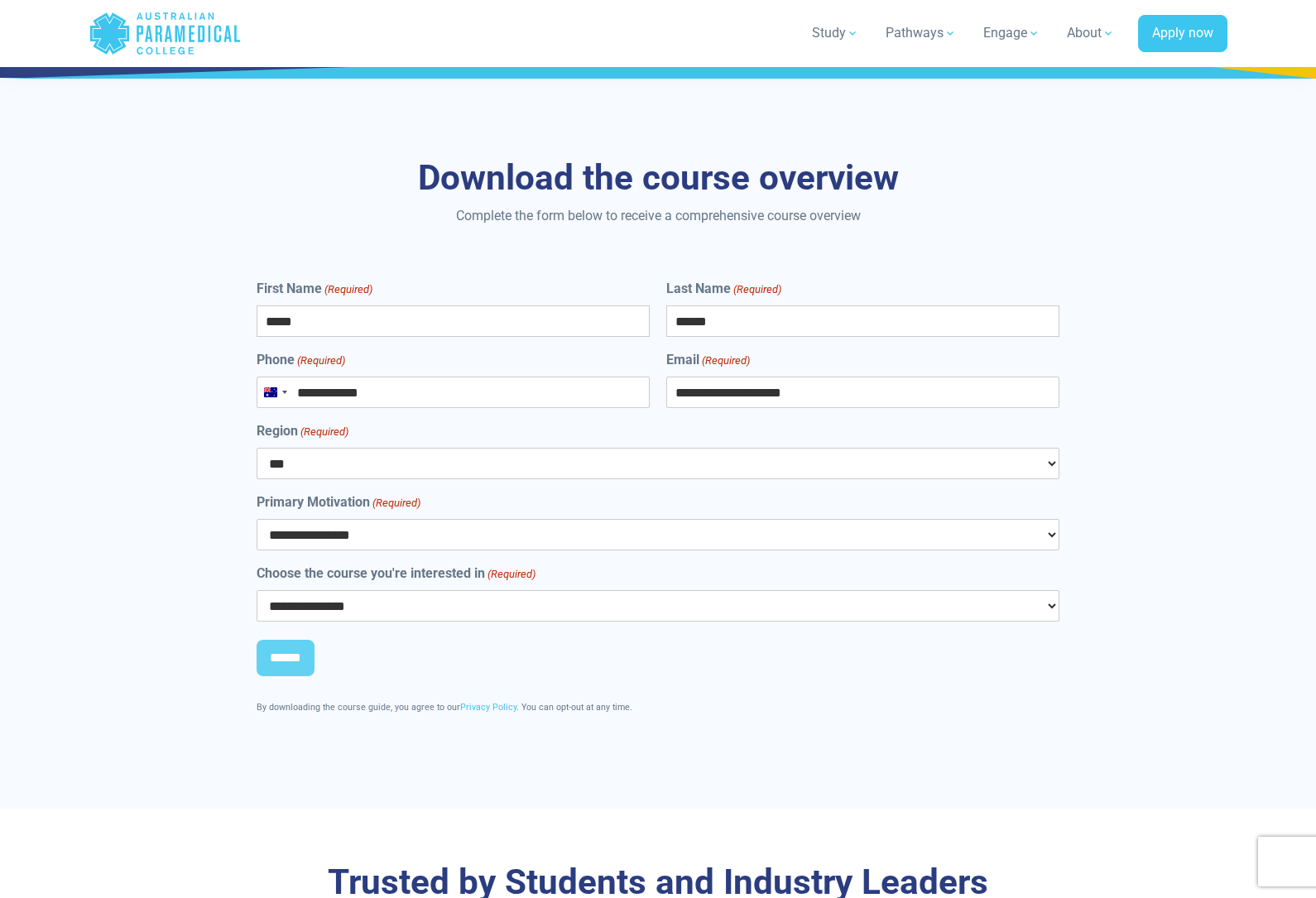
click at [716, 519] on select "**********" at bounding box center [658, 535] width 803 height 31
select select "**********"
click at [658, 591] on select "**********" at bounding box center [658, 606] width 803 height 31
select select "**********"
click at [275, 640] on input "******" at bounding box center [286, 658] width 58 height 37
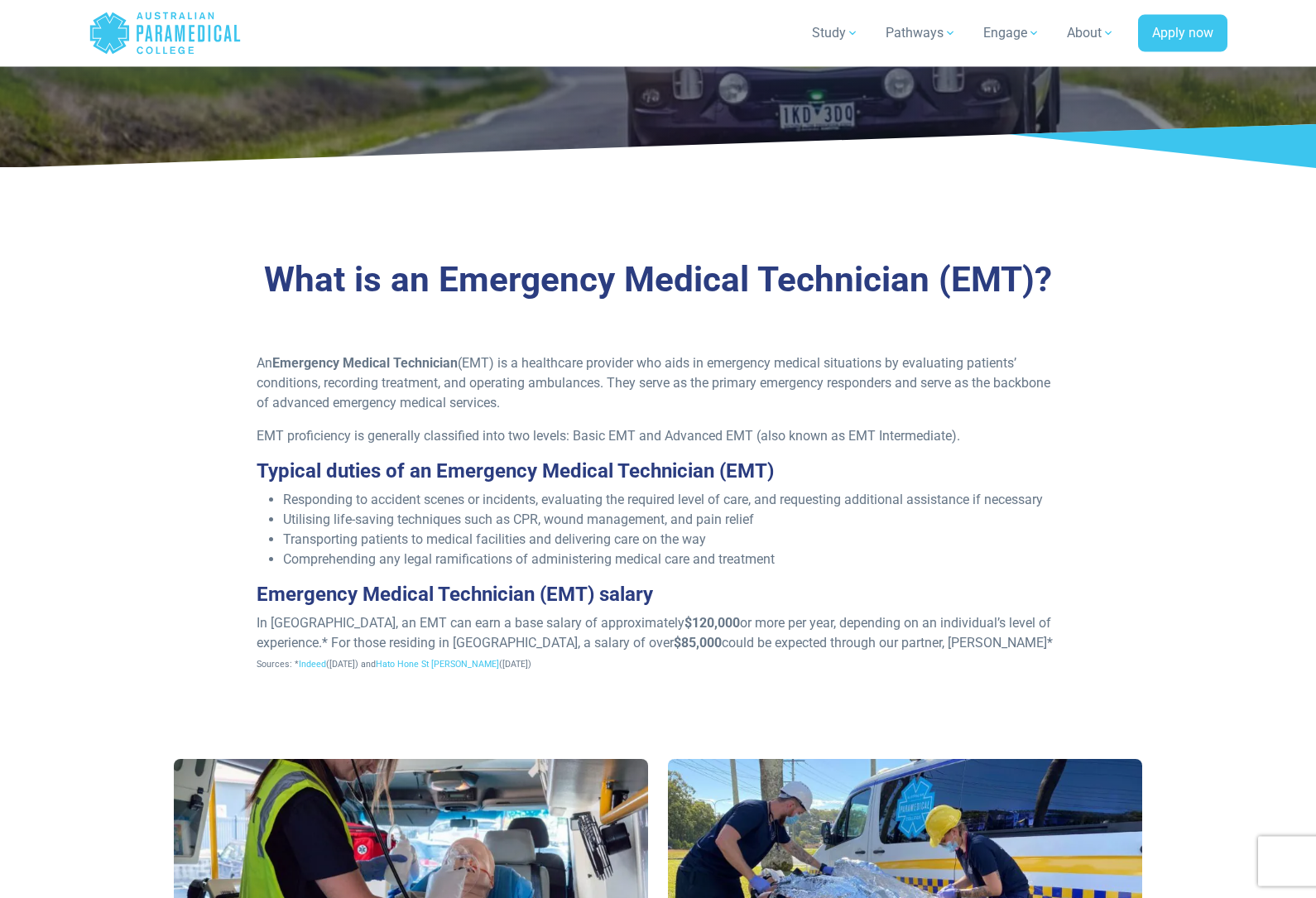
scroll to position [260, 0]
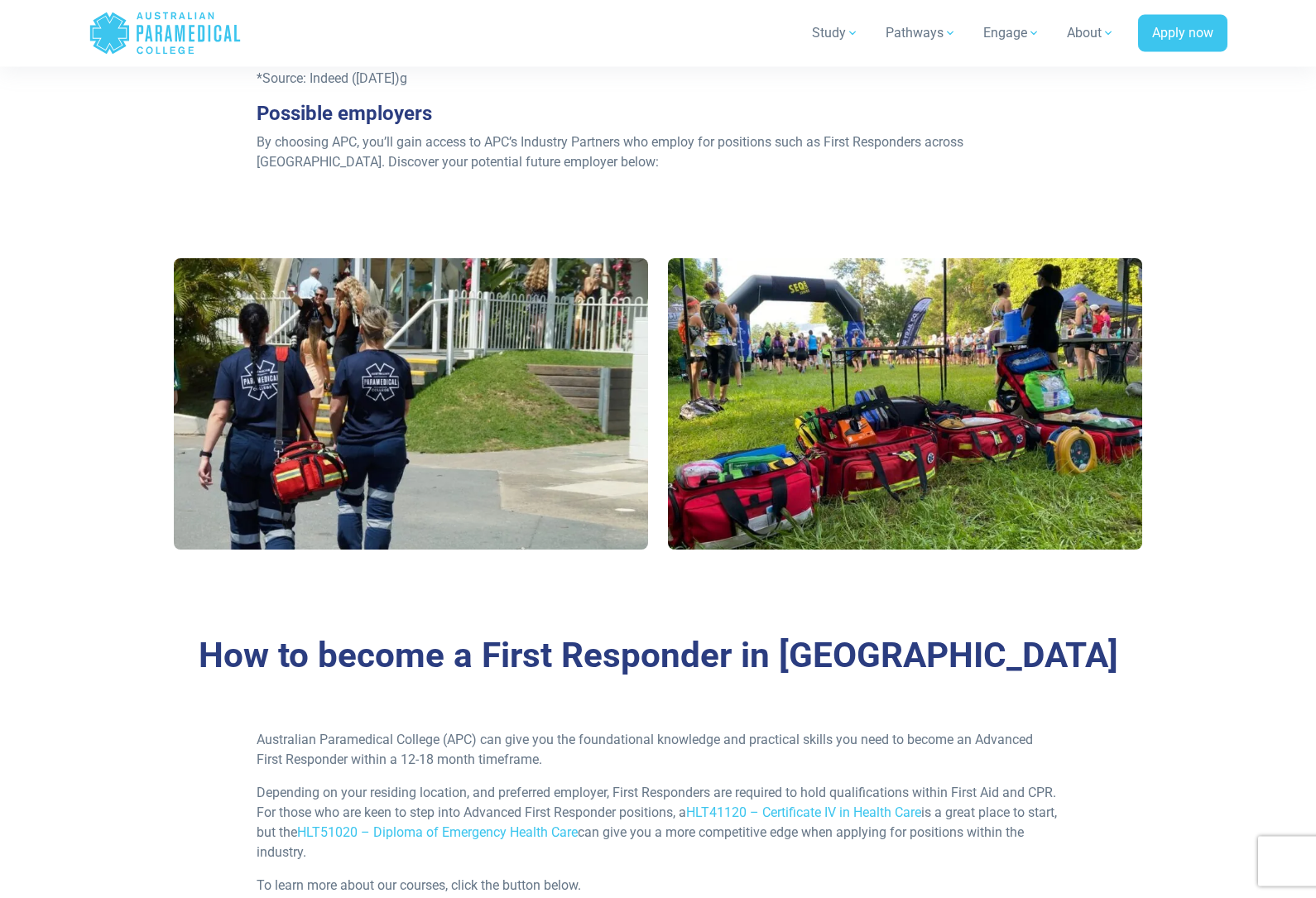
scroll to position [916, 0]
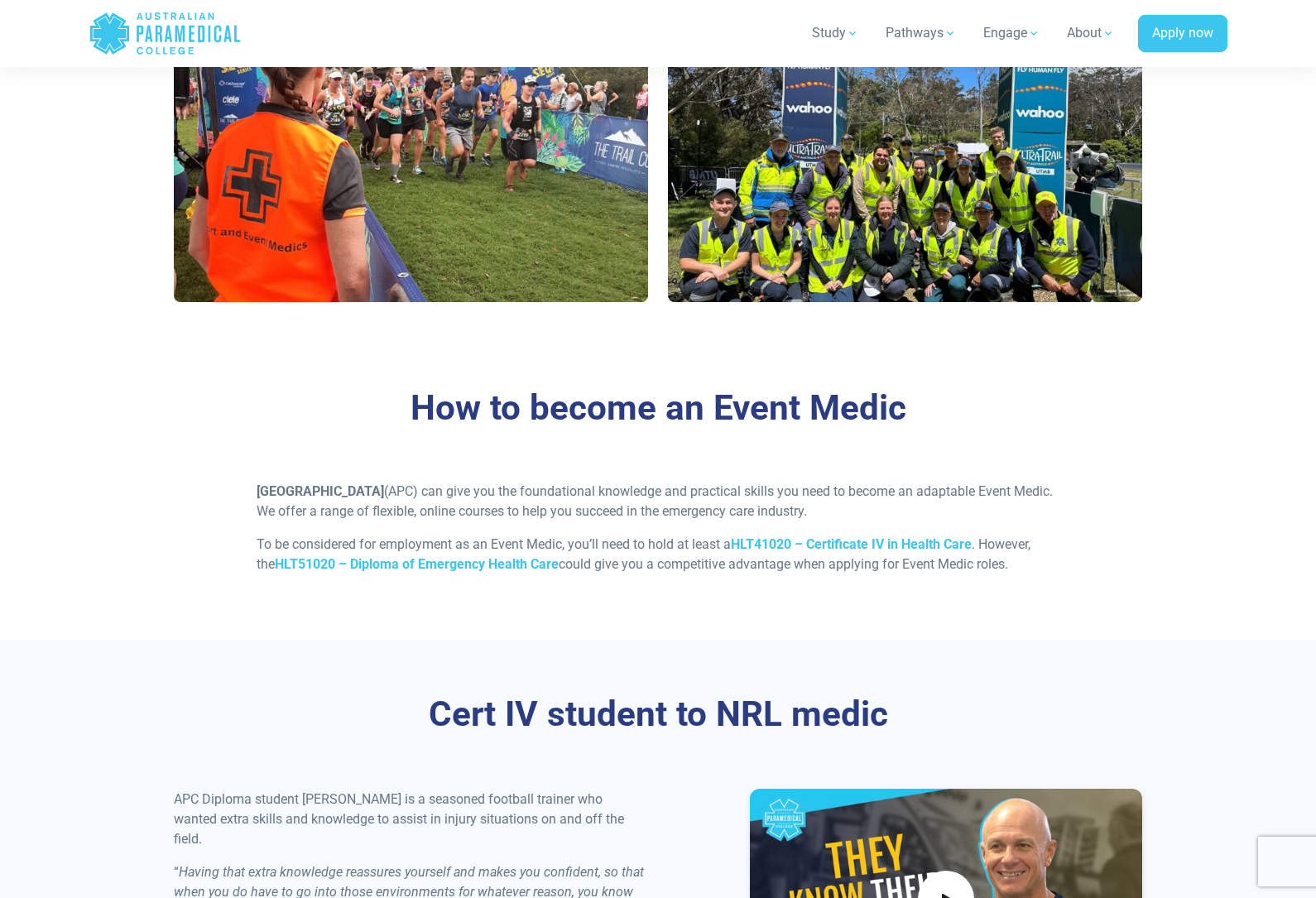
scroll to position [1360, 0]
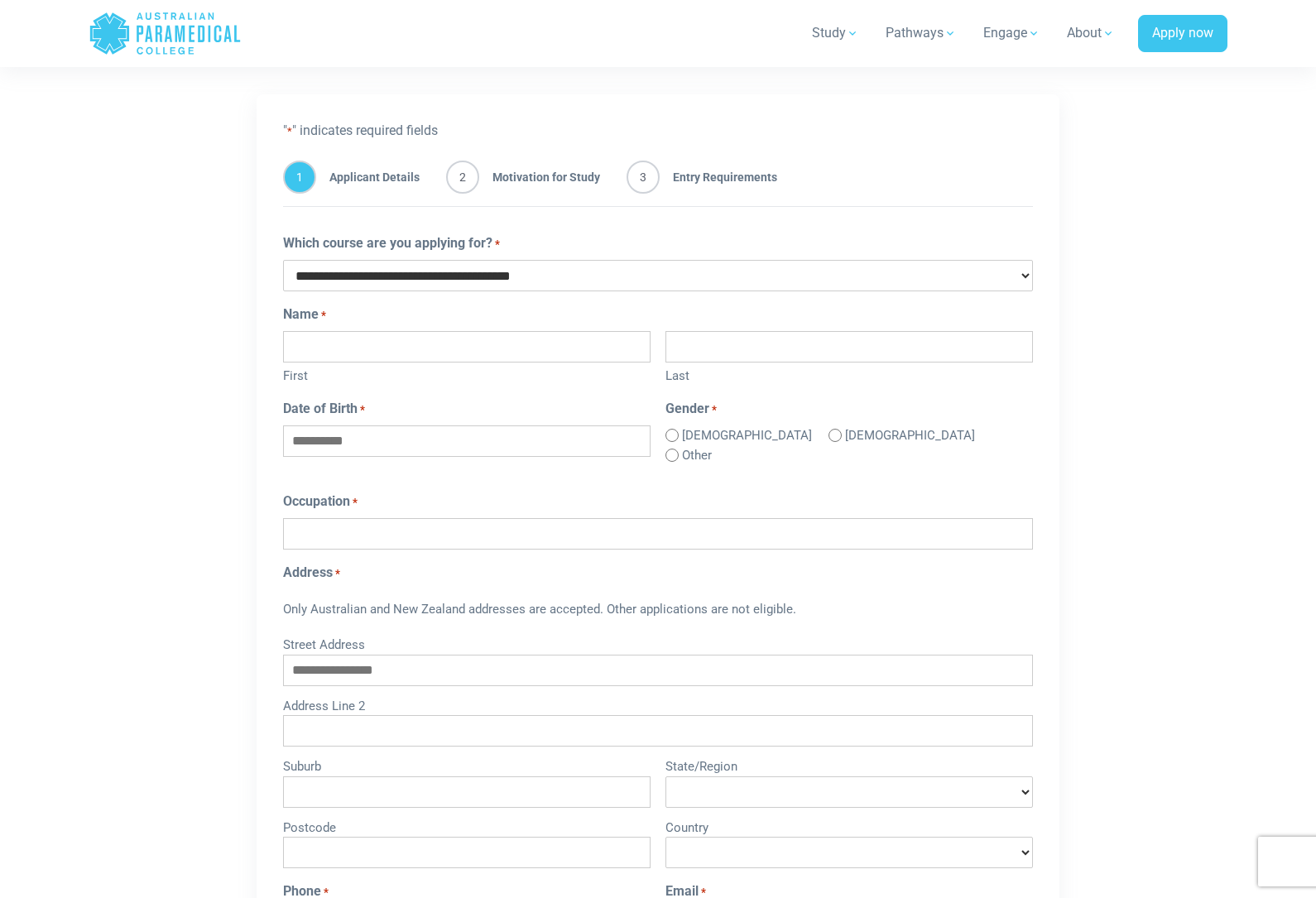
scroll to position [905, 0]
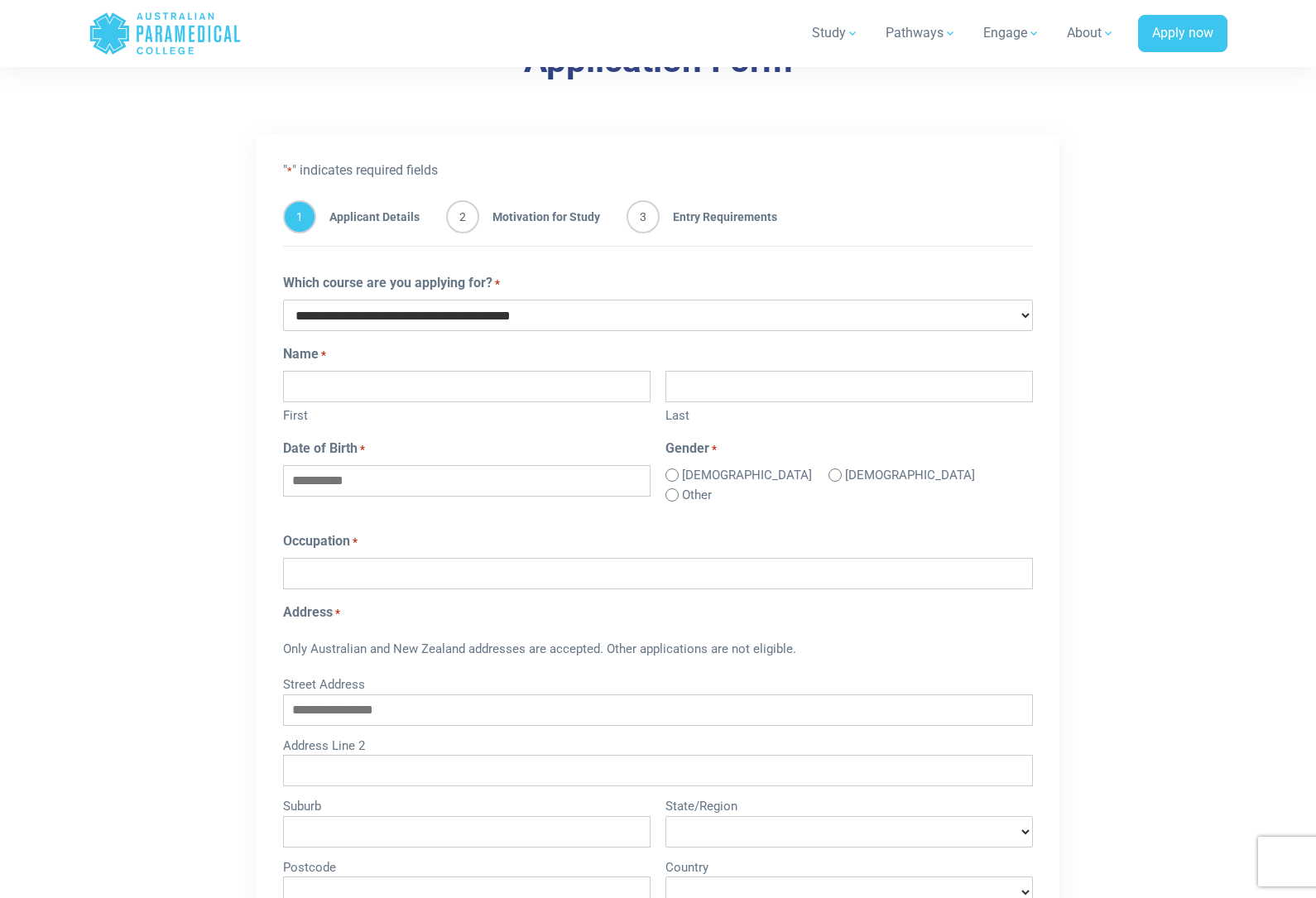
click at [510, 234] on div "1 Applicant Details 2 Motivation for Study 3 Entry Requirements" at bounding box center [658, 219] width 751 height 53
click at [510, 233] on div "1 Applicant Details 2 Motivation for Study 3 Entry Requirements" at bounding box center [658, 219] width 751 height 53
click at [514, 224] on span "Motivation for Study" at bounding box center [539, 217] width 121 height 33
click at [693, 214] on span "Entry Requirements" at bounding box center [718, 217] width 118 height 33
click at [640, 211] on span "3" at bounding box center [643, 217] width 33 height 33
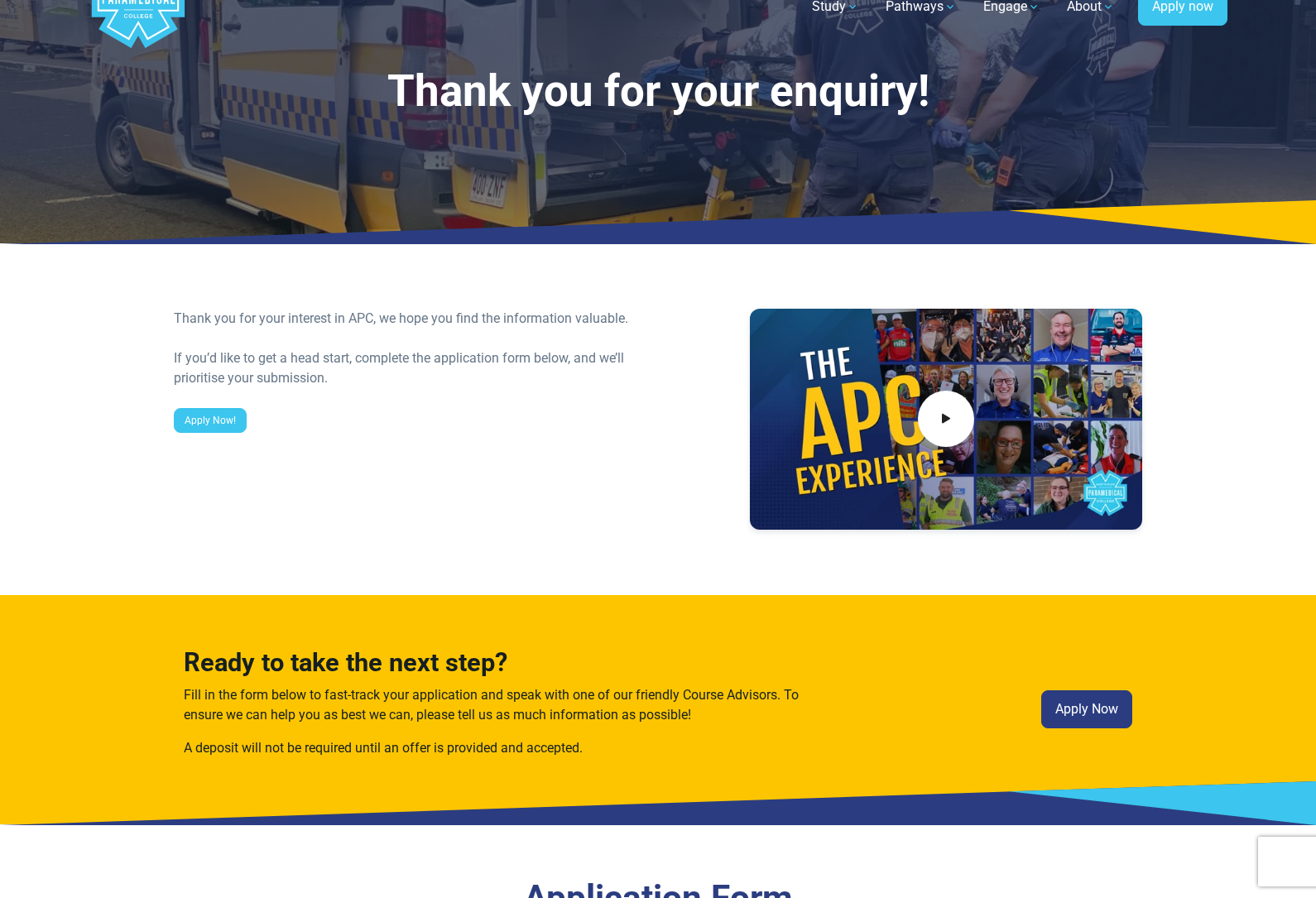
scroll to position [65, 0]
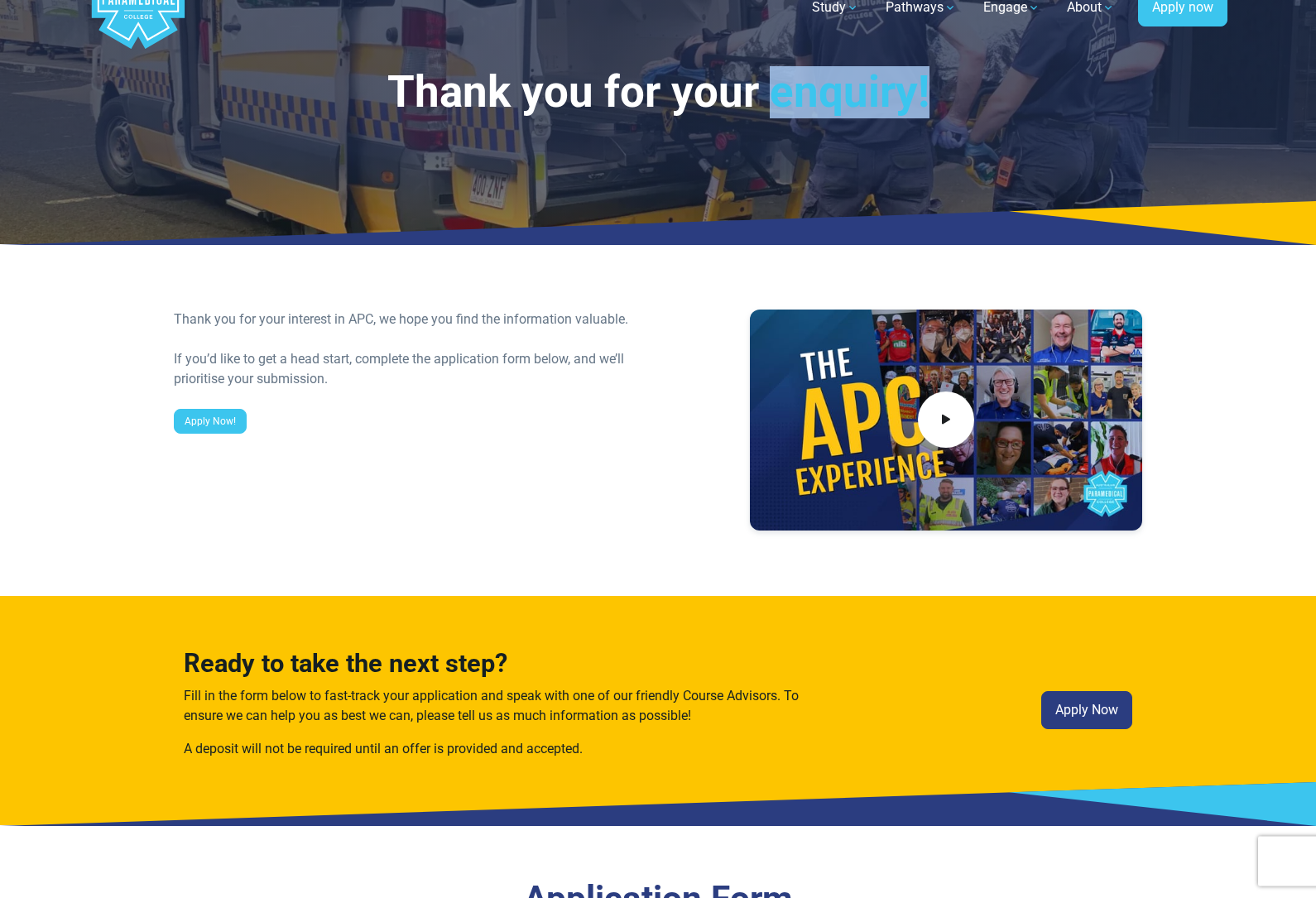
click at [494, 324] on div "Thank you for your interest in APC, we hope you find the information valuable." at bounding box center [411, 320] width 475 height 20
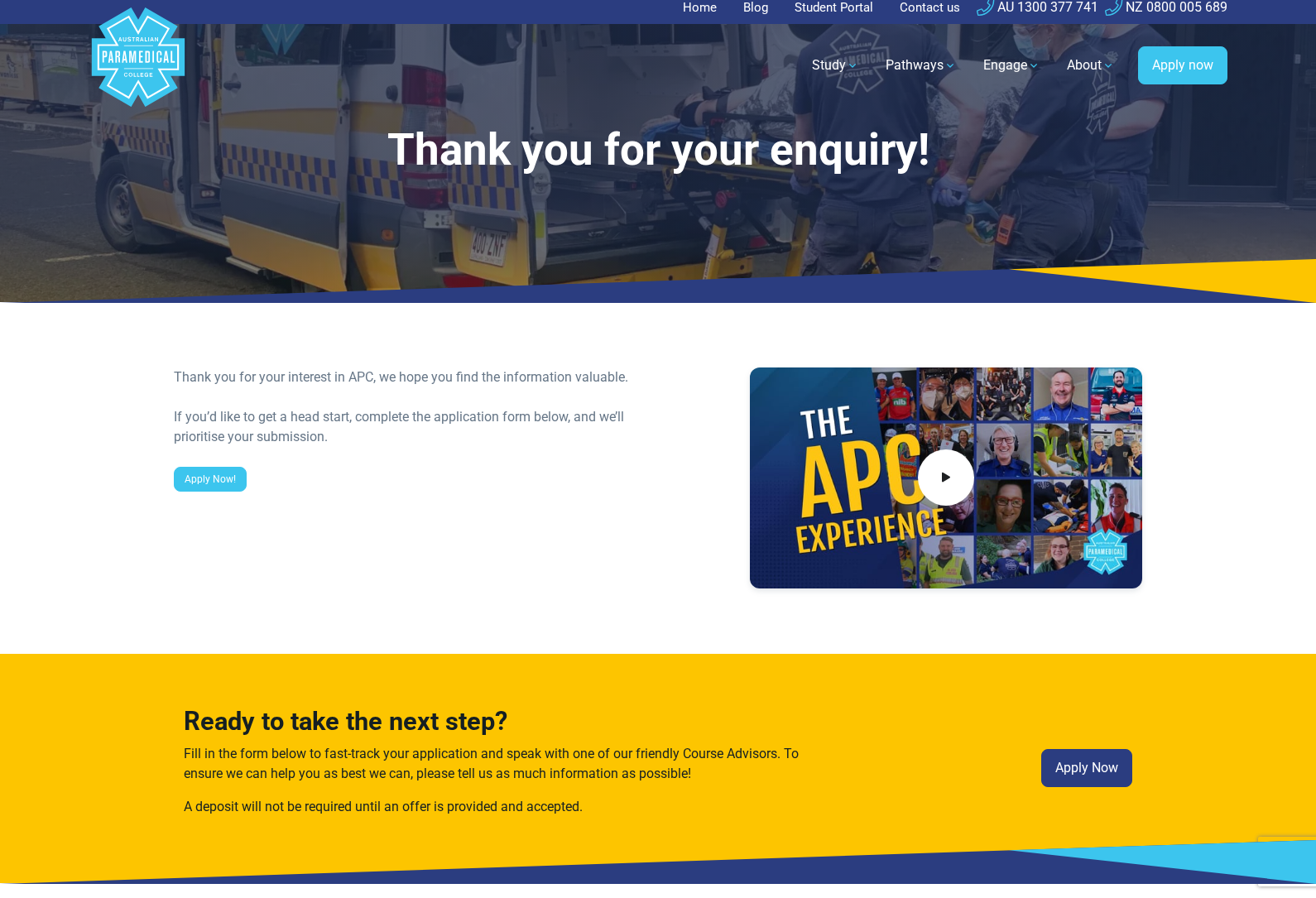
scroll to position [0, 0]
